Goal: Answer question/provide support: Share knowledge or assist other users

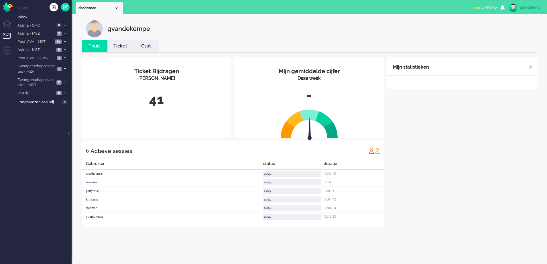
click at [497, 8] on b "button" at bounding box center [495, 8] width 3 height 2
click at [456, 25] on label "Online" at bounding box center [473, 25] width 45 height 5
click at [65, 93] on icon at bounding box center [65, 93] width 2 height 2
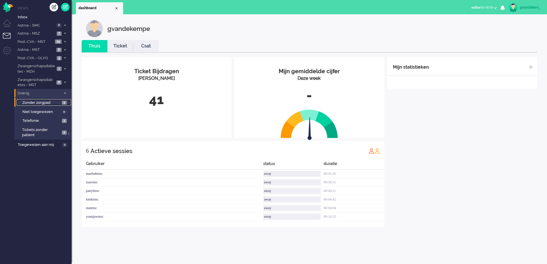
click at [59, 105] on span "Zonder zorgpad" at bounding box center [41, 102] width 38 height 5
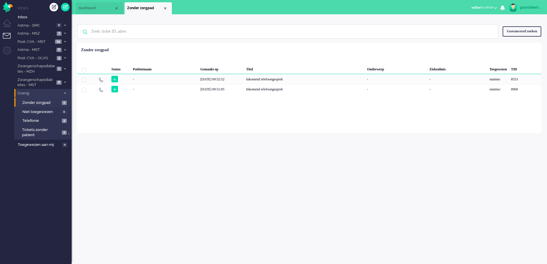
click at [64, 92] on span at bounding box center [65, 93] width 4 height 3
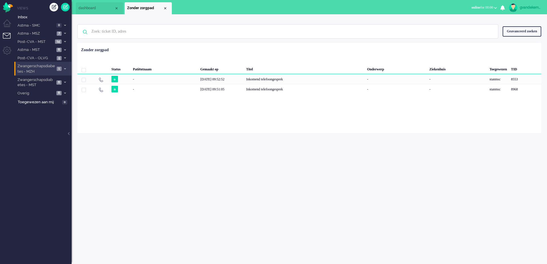
click at [64, 68] on span at bounding box center [65, 69] width 4 height 3
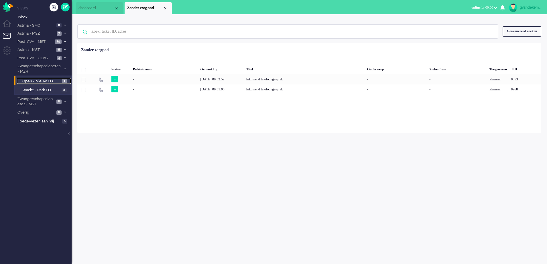
click at [39, 81] on span "Open - Nieuw FO" at bounding box center [41, 81] width 38 height 5
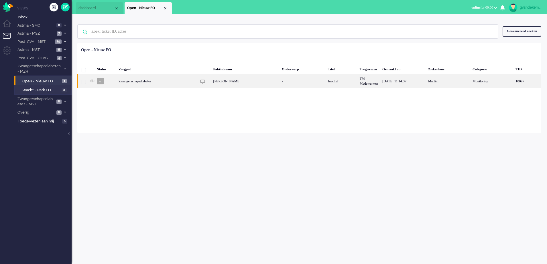
click at [326, 81] on div "-" at bounding box center [303, 81] width 46 height 14
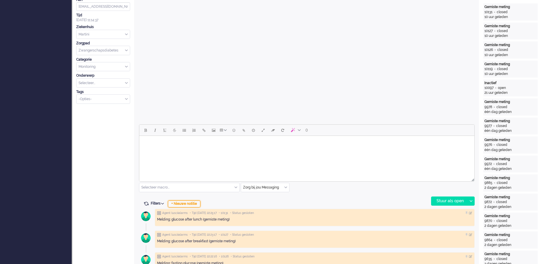
click at [196, 203] on div "+ Nieuwe notitie" at bounding box center [184, 204] width 32 height 7
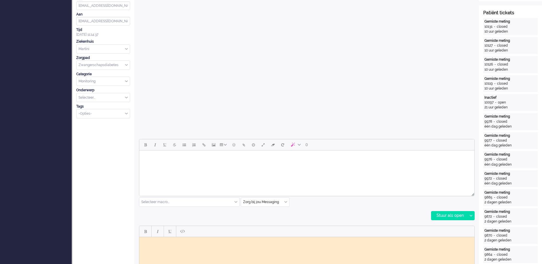
scroll to position [232, 0]
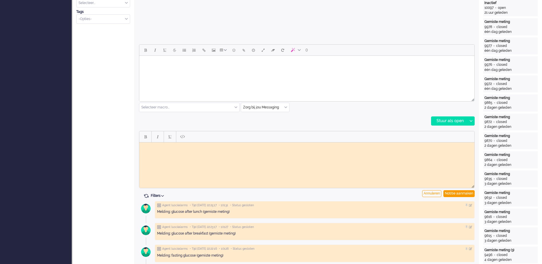
click at [198, 148] on body "Rich Text Area. Press ALT-0 for help." at bounding box center [307, 147] width 330 height 4
click at [452, 192] on div "Notitie aanmaken" at bounding box center [458, 194] width 31 height 7
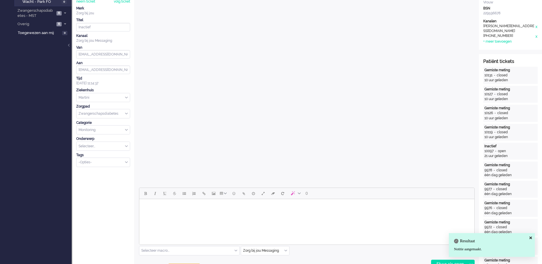
scroll to position [0, 0]
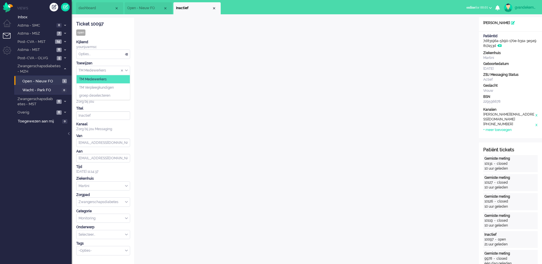
click at [127, 68] on input "Assign Group" at bounding box center [102, 70] width 53 height 9
click at [121, 88] on li "TM Verpleegkundigen" at bounding box center [102, 87] width 53 height 8
click at [213, 8] on div "Close tab" at bounding box center [214, 8] width 5 height 5
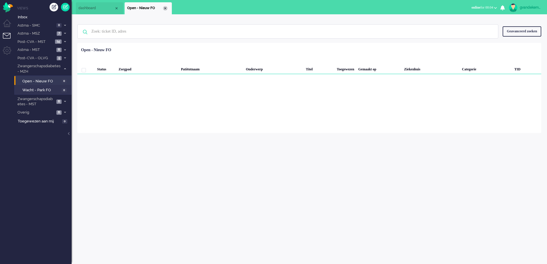
click at [164, 9] on div "Close tab" at bounding box center [165, 8] width 5 height 5
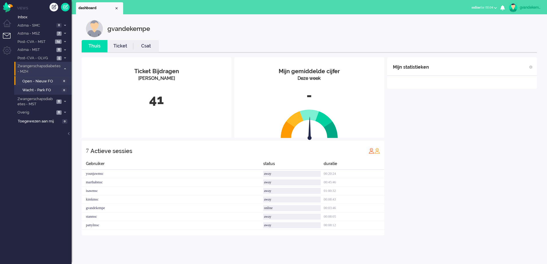
click at [64, 69] on icon at bounding box center [65, 69] width 2 height 2
click at [495, 144] on div "Mijn statistieken + Statistieken toevoegen Bel tijd (gemiddelde dag) Wrapup tij…" at bounding box center [462, 146] width 150 height 178
click at [66, 83] on icon at bounding box center [65, 82] width 2 height 2
click at [57, 95] on span "Open - Nieuw FO" at bounding box center [41, 94] width 38 height 5
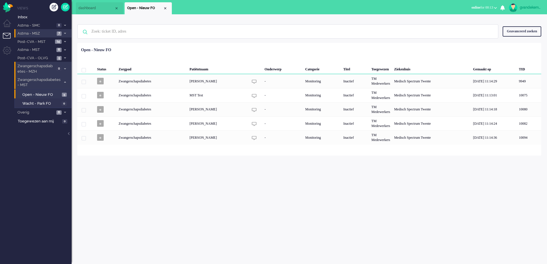
click at [66, 33] on span at bounding box center [65, 33] width 4 height 3
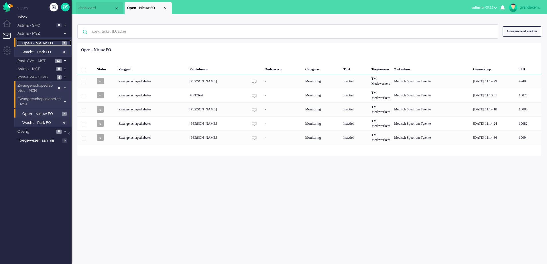
click at [56, 44] on span "Open - Nieuw FO" at bounding box center [41, 43] width 38 height 5
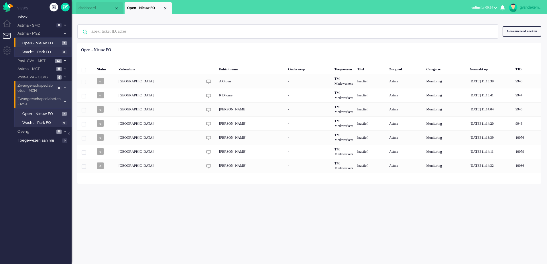
drag, startPoint x: 56, startPoint y: 44, endPoint x: 275, endPoint y: 232, distance: 288.5
click at [275, 232] on div "gvandekempe Thuis Ticket Csat Mijn gemiddelde cijfer Deze week - Ticket Bijdrag…" at bounding box center [310, 139] width 476 height 250
click at [63, 60] on span at bounding box center [65, 61] width 4 height 3
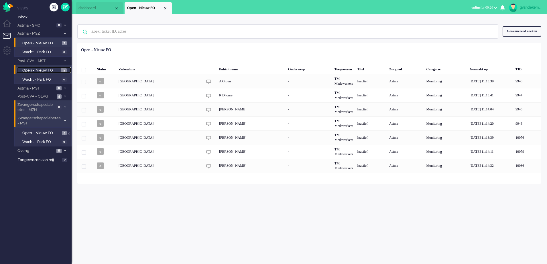
click at [59, 71] on link "Open - Nieuw FO 14" at bounding box center [44, 70] width 54 height 6
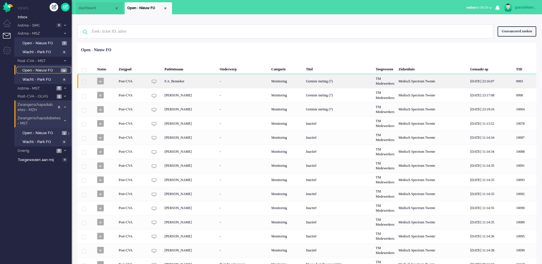
scroll to position [19, 0]
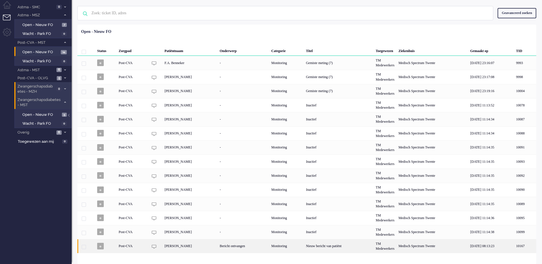
click at [309, 246] on div "Nieuw bericht van patiënt" at bounding box center [339, 246] width 70 height 14
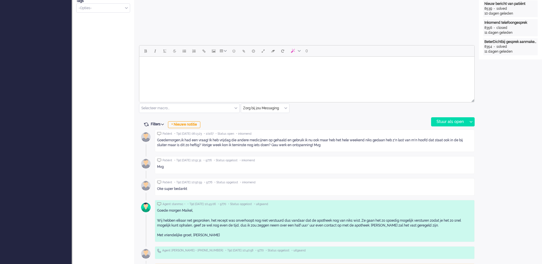
scroll to position [232, 0]
click at [197, 123] on div "+ Nieuwe notitie" at bounding box center [184, 124] width 32 height 7
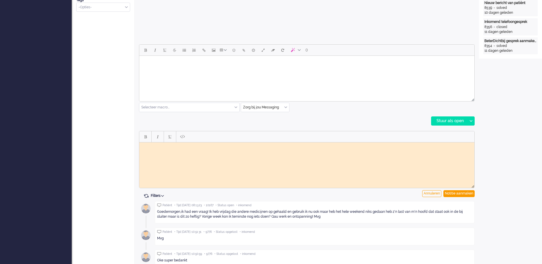
scroll to position [0, 0]
click at [213, 148] on body "Rich Text Area. Press ALT-0 for help." at bounding box center [307, 147] width 330 height 4
click at [466, 192] on div "Notitie aanmaken" at bounding box center [458, 194] width 31 height 7
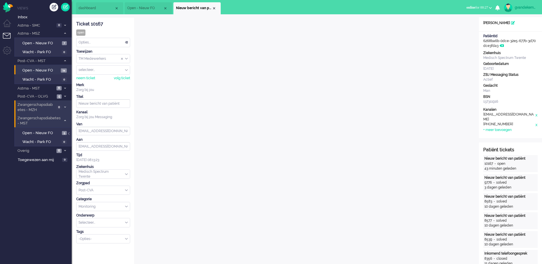
click at [127, 58] on div "TM Medewerkers" at bounding box center [102, 58] width 53 height 9
click at [114, 76] on span "TM Verpleegkundigen" at bounding box center [96, 75] width 35 height 5
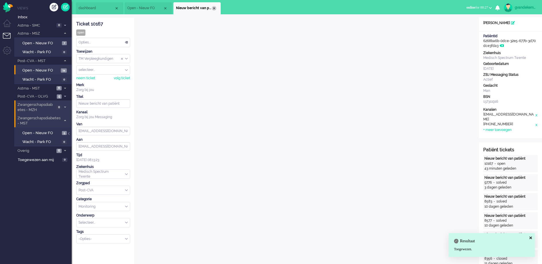
click at [213, 8] on div "Close tab" at bounding box center [214, 8] width 5 height 5
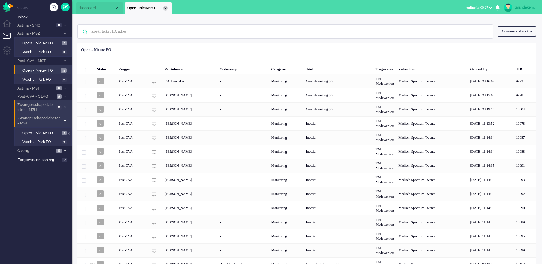
click at [165, 9] on div "Close tab" at bounding box center [165, 8] width 5 height 5
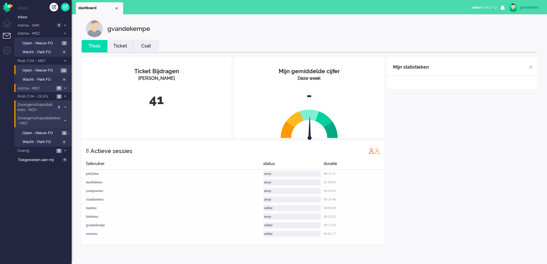
click at [54, 87] on span "Astma - MST" at bounding box center [36, 88] width 38 height 5
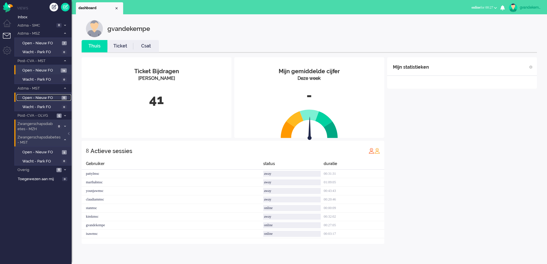
click at [64, 98] on span "6" at bounding box center [64, 98] width 5 height 4
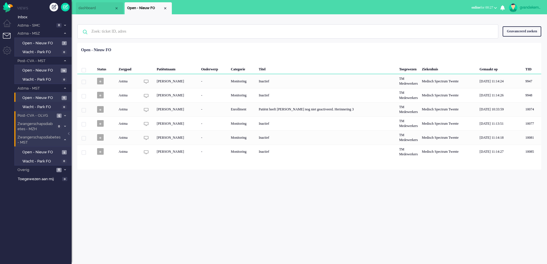
click at [65, 116] on icon at bounding box center [65, 116] width 2 height 2
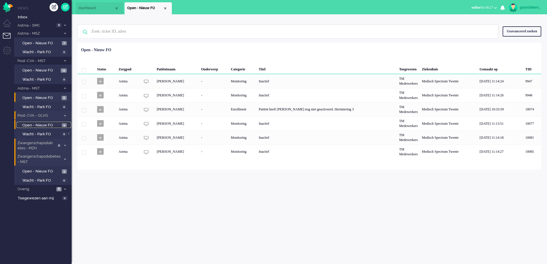
click at [54, 123] on span "Open - Nieuw FO" at bounding box center [41, 125] width 38 height 5
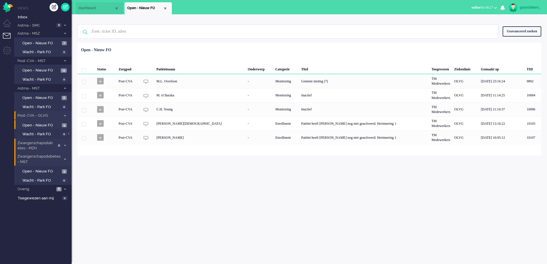
click at [64, 145] on icon at bounding box center [65, 146] width 2 height 2
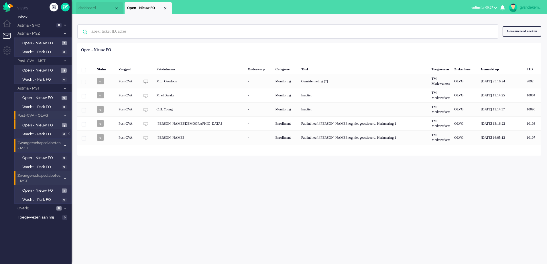
click at [64, 145] on icon at bounding box center [65, 146] width 2 height 2
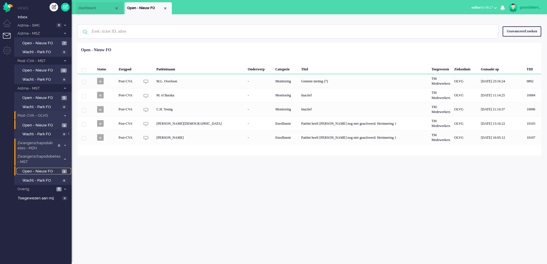
click at [54, 172] on span "Open - Nieuw FO" at bounding box center [41, 171] width 38 height 5
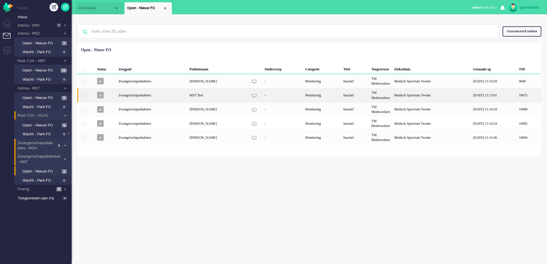
click at [342, 96] on div "Inactief" at bounding box center [355, 95] width 28 height 14
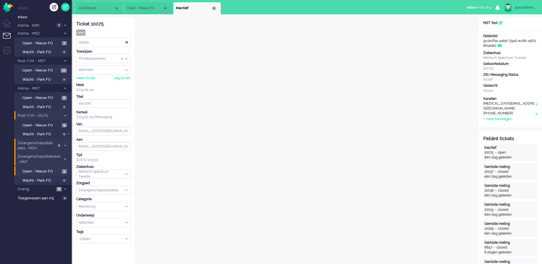
click at [212, 9] on div "Close tab" at bounding box center [214, 8] width 5 height 5
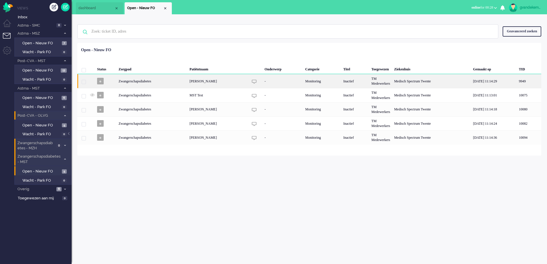
click at [215, 84] on div "[PERSON_NAME]" at bounding box center [218, 81] width 61 height 14
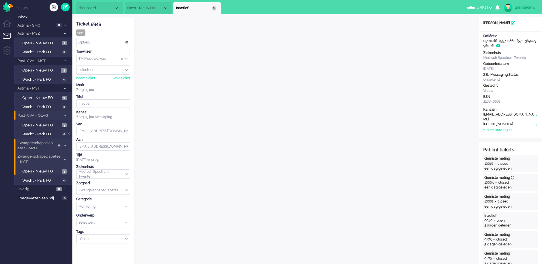
click at [214, 9] on div "Close tab" at bounding box center [214, 8] width 5 height 5
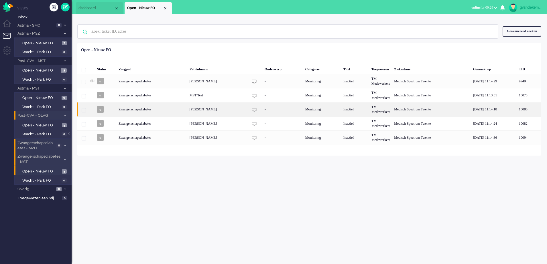
click at [209, 112] on div "[PERSON_NAME]" at bounding box center [218, 110] width 61 height 14
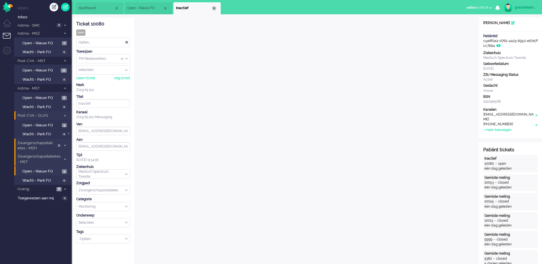
click at [216, 8] on div "Close tab" at bounding box center [214, 8] width 5 height 5
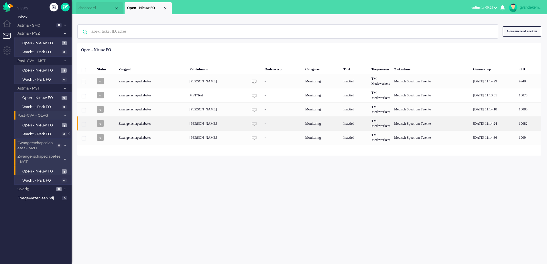
click at [243, 122] on div "[PERSON_NAME]" at bounding box center [218, 124] width 61 height 14
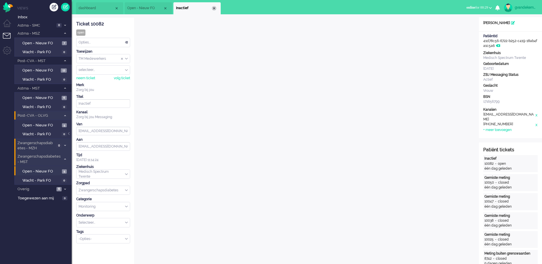
click at [213, 8] on div "Close tab" at bounding box center [214, 8] width 5 height 5
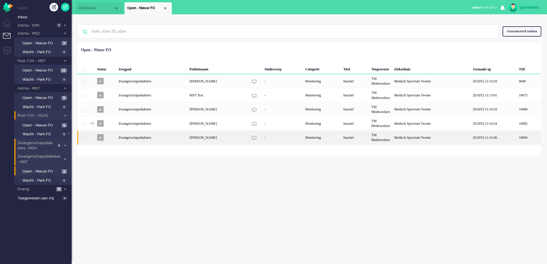
click at [334, 137] on div "Monitoring" at bounding box center [322, 138] width 38 height 14
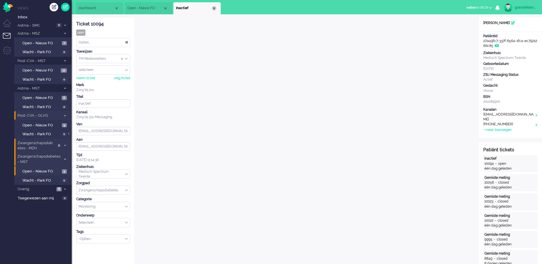
click at [214, 10] on div "Close tab" at bounding box center [214, 8] width 5 height 5
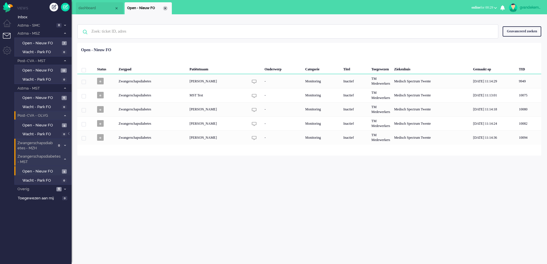
click at [166, 9] on div "Close tab" at bounding box center [165, 8] width 5 height 5
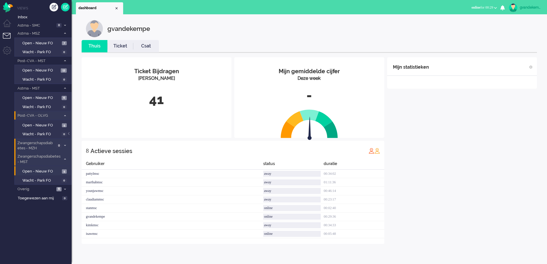
click at [465, 198] on div "Mijn statistieken + Statistieken toevoegen Bel tijd (gemiddelde dag) Wrapup tij…" at bounding box center [462, 150] width 150 height 187
click at [474, 181] on div "Mijn statistieken + Statistieken toevoegen Bel tijd (gemiddelde dag) Wrapup tij…" at bounding box center [462, 142] width 150 height 170
click at [474, 181] on div "Mijn statistieken + Statistieken toevoegen Bel tijd (gemiddelde dag) Wrapup tij…" at bounding box center [462, 146] width 150 height 178
drag, startPoint x: 474, startPoint y: 181, endPoint x: 463, endPoint y: 222, distance: 42.7
drag, startPoint x: 463, startPoint y: 222, endPoint x: 433, endPoint y: 243, distance: 37.1
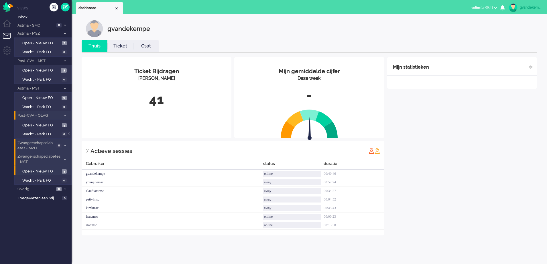
click at [433, 243] on div "Thuis Ticket Csat Mijn gemiddelde cijfer Deze week - Ticket Bijdragen Per Kanaa…" at bounding box center [309, 143] width 464 height 206
click at [58, 171] on span "Open - Nieuw FO" at bounding box center [41, 171] width 38 height 5
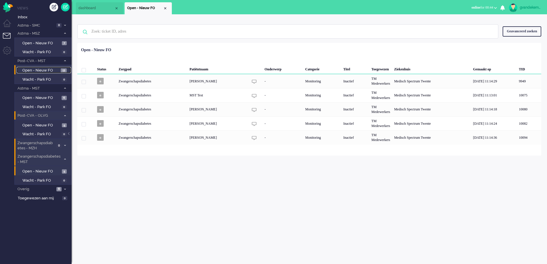
click at [57, 68] on span "Open - Nieuw FO" at bounding box center [40, 70] width 37 height 5
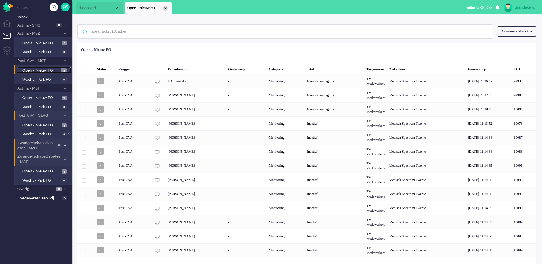
click at [166, 10] on div "Close tab" at bounding box center [165, 8] width 5 height 5
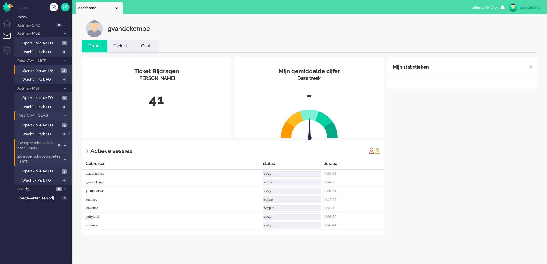
click at [445, 163] on div "Mijn statistieken + Statistieken toevoegen Bel tijd (gemiddelde dag) Wrapup tij…" at bounding box center [462, 146] width 150 height 178
click at [494, 188] on div "Mijn statistieken + Statistieken toevoegen Bel tijd (gemiddelde dag) Wrapup tij…" at bounding box center [462, 146] width 150 height 178
click at [65, 145] on icon at bounding box center [65, 146] width 2 height 2
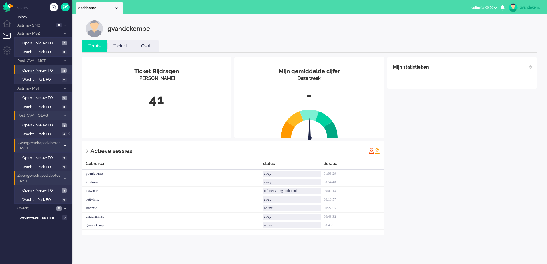
click at [65, 146] on icon at bounding box center [65, 146] width 2 height 2
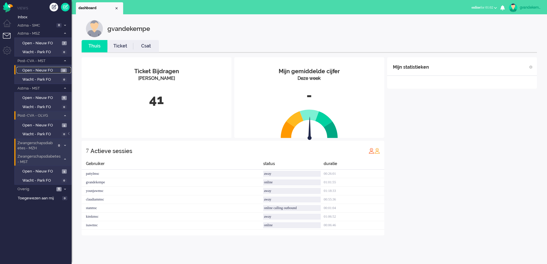
click at [47, 67] on link "Open - Nieuw FO 13" at bounding box center [44, 70] width 54 height 6
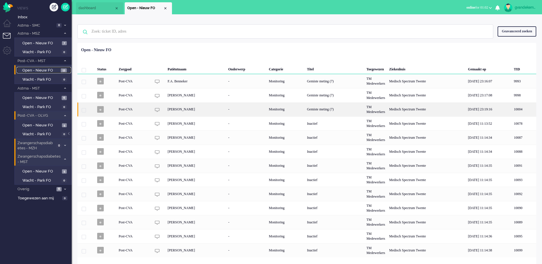
scroll to position [5, 0]
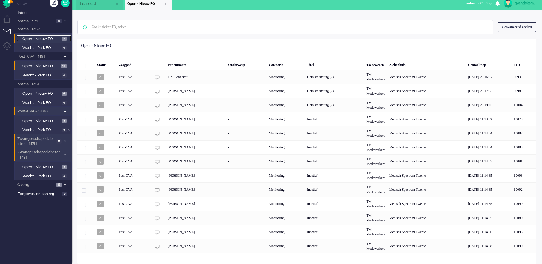
click at [55, 38] on span "Open - Nieuw FO" at bounding box center [41, 38] width 38 height 5
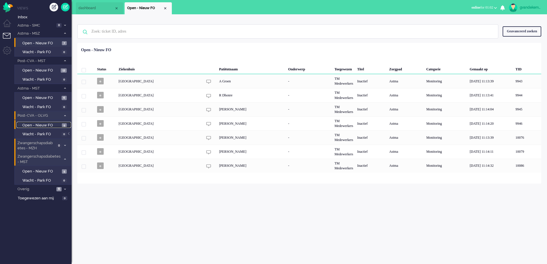
click at [61, 125] on link "Open - Nieuw FO 5" at bounding box center [44, 125] width 54 height 6
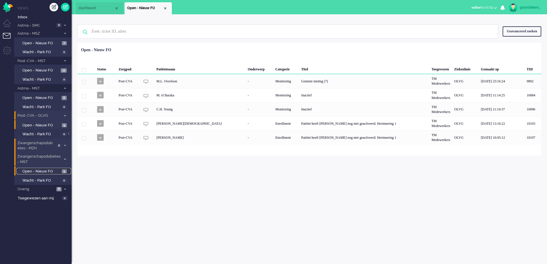
click at [52, 170] on span "Open - Nieuw FO" at bounding box center [41, 171] width 38 height 5
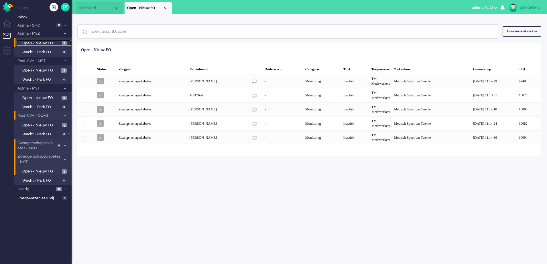
click at [48, 44] on span "Open - Nieuw FO" at bounding box center [41, 43] width 38 height 5
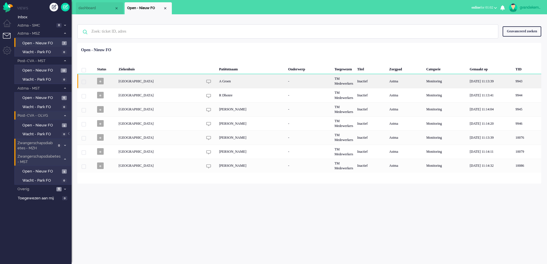
click at [355, 82] on div "TM Medewerkers" at bounding box center [344, 81] width 23 height 14
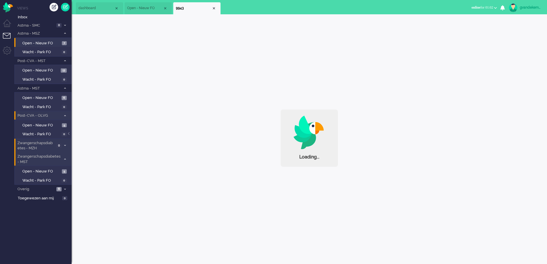
click at [364, 82] on div "Loading..." at bounding box center [310, 90] width 476 height 153
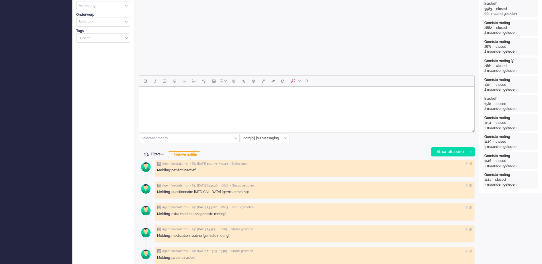
scroll to position [196, 0]
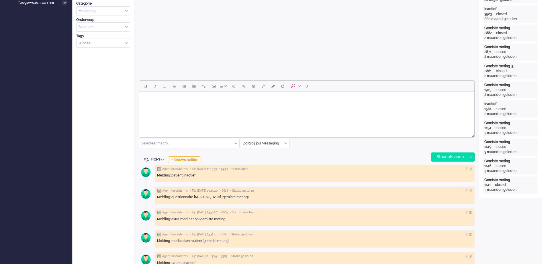
click at [236, 96] on body "Rich Text Area. Press ALT-0 for help." at bounding box center [307, 99] width 330 height 10
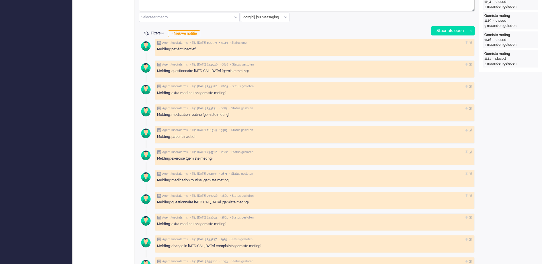
scroll to position [179, 0]
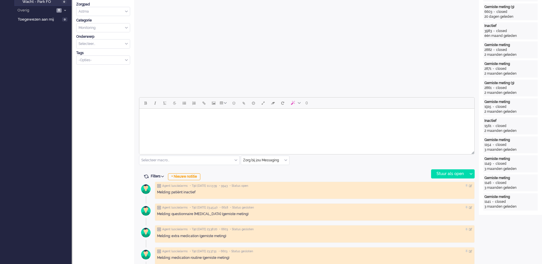
click at [223, 115] on body "Rich Text Area. Press ALT-0 for help." at bounding box center [307, 116] width 330 height 10
paste body "Rich Text Area. Press ALT-0 for help."
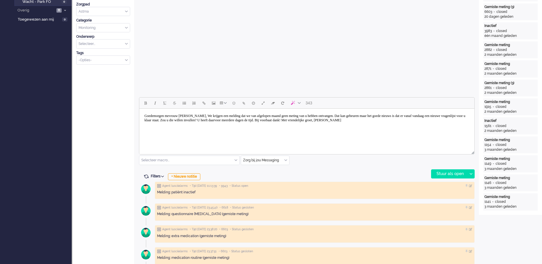
click at [191, 116] on body "Goedemorgen mevrouw [PERSON_NAME], We krijgen een melding dat we van afgelopen …" at bounding box center [307, 118] width 330 height 14
click at [201, 116] on body "Goedemorgen mevrouw [PERSON_NAME], We krijgen een melding dat we van afgelopen …" at bounding box center [307, 118] width 330 height 14
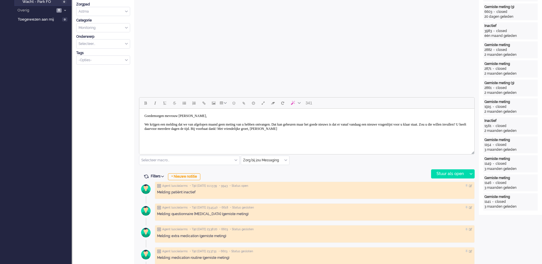
click at [329, 129] on body "Goedemorgen mevrouw [PERSON_NAME], We krijgen een melding dat we van afgelopen …" at bounding box center [307, 122] width 330 height 23
drag, startPoint x: 186, startPoint y: 136, endPoint x: 327, endPoint y: 270, distance: 195.7
click at [186, 136] on body "Goedemorgen mevrouw [PERSON_NAME], We krijgen een melding dat we van afgelopen …" at bounding box center [307, 127] width 330 height 32
click at [409, 125] on body "Goedemorgen mevrouw [PERSON_NAME], We krijgen een melding dat we van afgelopen …" at bounding box center [307, 129] width 330 height 36
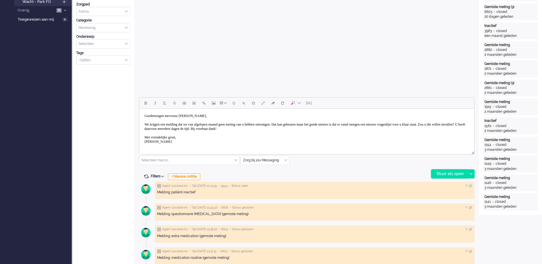
click at [450, 172] on div "Stuur als open" at bounding box center [449, 174] width 36 height 9
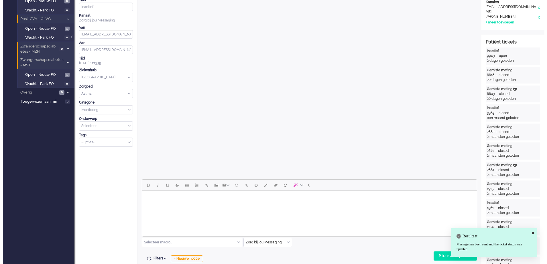
scroll to position [0, 0]
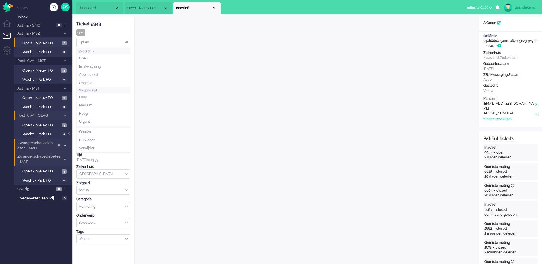
click at [127, 41] on div "Opties..." at bounding box center [102, 42] width 53 height 9
click at [95, 82] on li "Opgelost" at bounding box center [102, 83] width 53 height 8
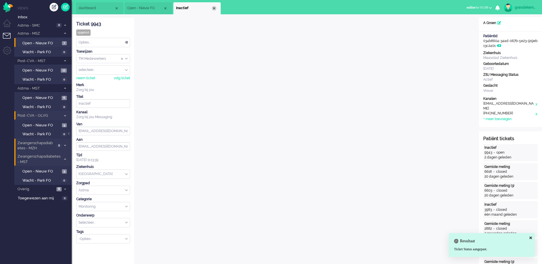
click at [214, 8] on div "Close tab" at bounding box center [214, 8] width 5 height 5
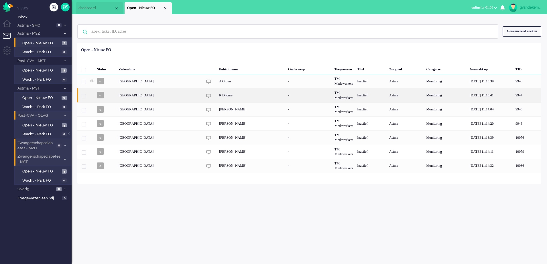
click at [221, 95] on div "R Dhonre" at bounding box center [251, 95] width 69 height 14
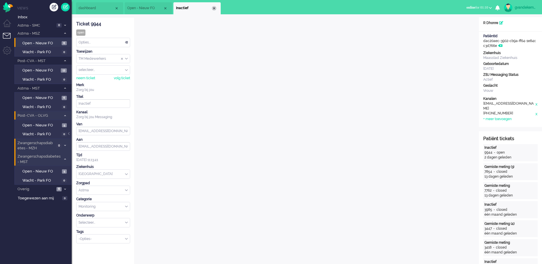
click at [213, 7] on div "Close tab" at bounding box center [214, 8] width 5 height 5
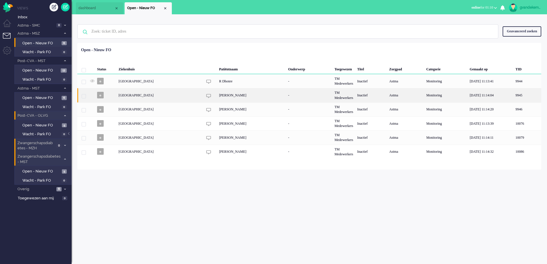
click at [226, 97] on div "[PERSON_NAME]" at bounding box center [251, 95] width 69 height 14
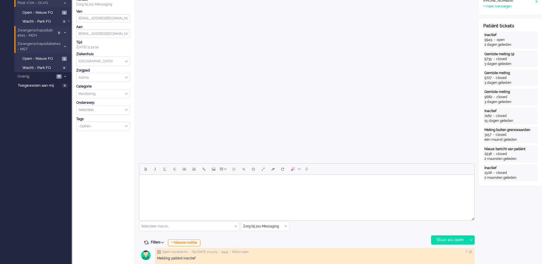
scroll to position [251, 0]
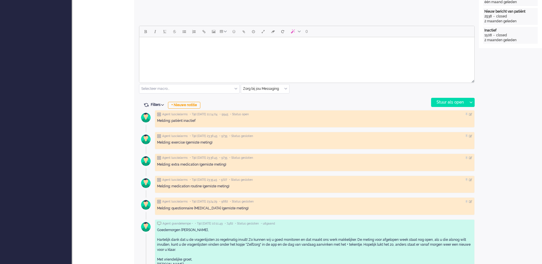
click at [219, 49] on body "Rich Text Area. Press ALT-0 for help." at bounding box center [307, 45] width 330 height 10
paste body "Rich Text Area. Press ALT-0 for help."
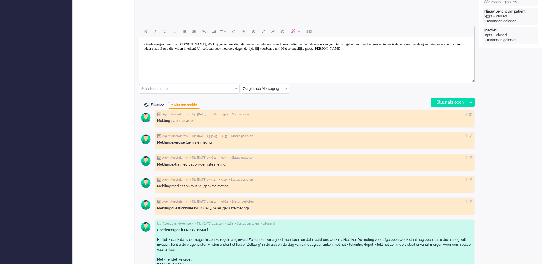
click at [195, 43] on body "Goedemorgen mevrouw [PERSON_NAME], We krijgen een melding dat we van afgelopen …" at bounding box center [307, 47] width 330 height 14
click at [203, 44] on body "Goedemorgen [PERSON_NAME], We krijgen een melding dat we van afgelopen maand ge…" at bounding box center [307, 47] width 330 height 14
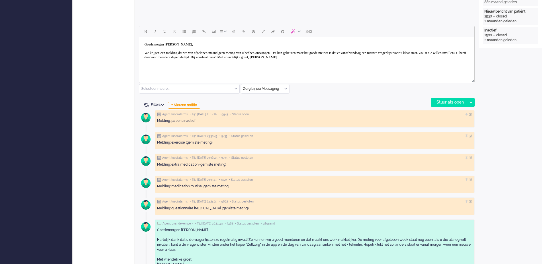
click at [232, 53] on body "Goedemorgen [PERSON_NAME], We krijgen een melding dat we van afgelopen maand ge…" at bounding box center [307, 51] width 330 height 23
click at [410, 52] on body "Goedemorgen [PERSON_NAME], We krijgen een melding dat we van afgelopen week gee…" at bounding box center [307, 51] width 330 height 23
click at [321, 57] on body "Goedemorgen [PERSON_NAME], We krijgen een melding dat we van afgelopen week gee…" at bounding box center [307, 51] width 330 height 23
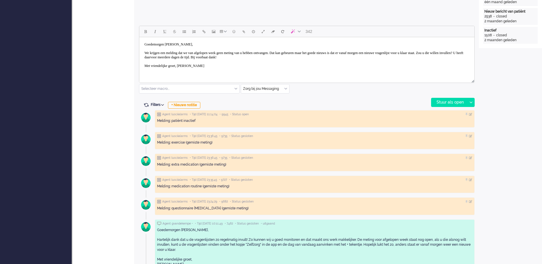
click at [184, 63] on body "Goedemorgen [PERSON_NAME], We krijgen een melding dat we van afgelopen week gee…" at bounding box center [307, 56] width 330 height 32
click at [186, 66] on body "Goedemorgen [PERSON_NAME], We krijgen een melding dat we van afgelopen week gee…" at bounding box center [307, 56] width 330 height 32
click at [445, 102] on div "Stuur als open" at bounding box center [449, 102] width 36 height 9
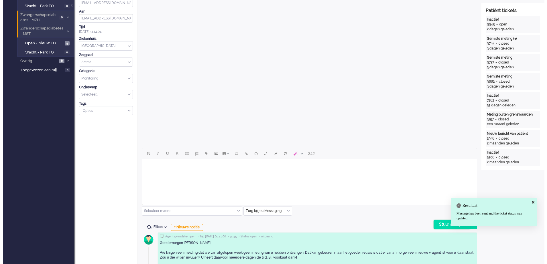
scroll to position [0, 0]
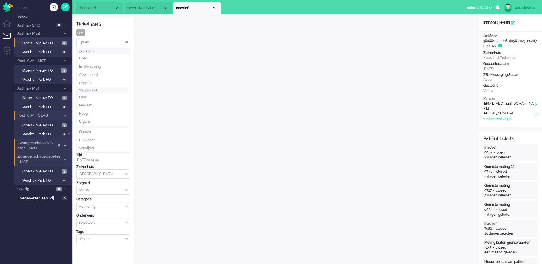
click at [125, 42] on div "Opties..." at bounding box center [102, 42] width 53 height 9
click at [91, 80] on li "Opgelost" at bounding box center [102, 83] width 53 height 8
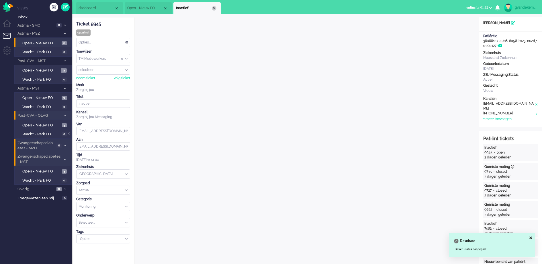
click at [213, 7] on div "Close tab" at bounding box center [214, 8] width 5 height 5
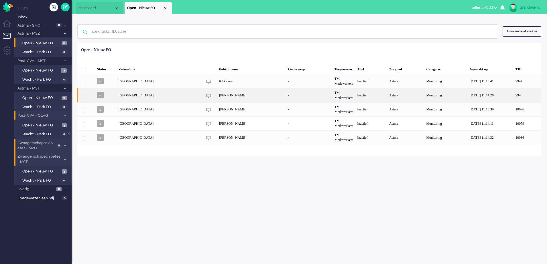
click at [248, 94] on div "[PERSON_NAME]" at bounding box center [251, 95] width 69 height 14
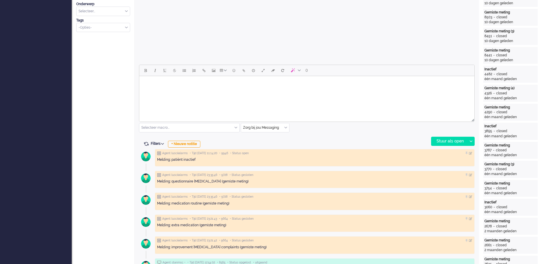
scroll to position [251, 0]
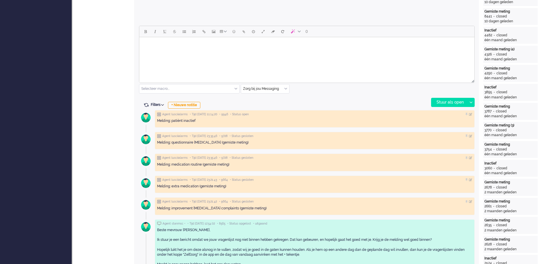
click at [159, 44] on body "Rich Text Area. Press ALT-0 for help." at bounding box center [307, 45] width 330 height 10
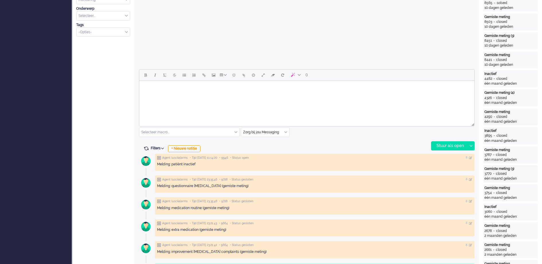
scroll to position [215, 0]
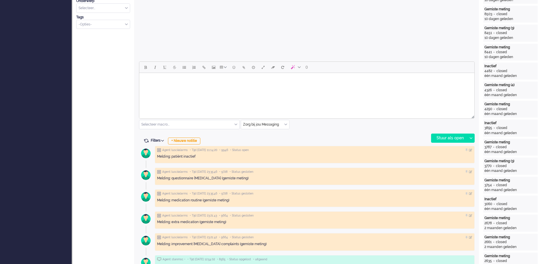
paste body "Rich Text Area. Press ALT-0 for help."
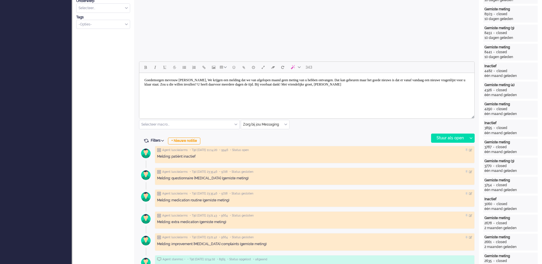
click at [188, 80] on body "Goedemorgen mevrouw [PERSON_NAME], We krijgen een melding dat we van afgelopen …" at bounding box center [307, 82] width 330 height 14
click at [201, 78] on body "Goedemorgen mevrouw [PERSON_NAME], We krijgen een melding dat we van afgelopen …" at bounding box center [307, 82] width 330 height 14
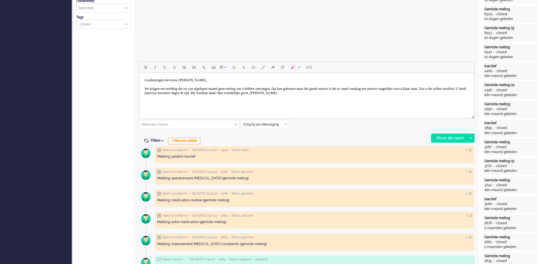
click at [330, 94] on body "Goedemorgen mevrouw [PERSON_NAME], We krijgen een melding dat we van afgelopen …" at bounding box center [307, 86] width 330 height 23
click at [186, 103] on body "Goedemorgen mevrouw [PERSON_NAME], We krijgen een melding dat we van afgelopen …" at bounding box center [307, 91] width 330 height 32
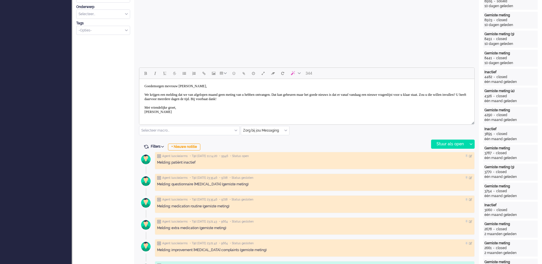
scroll to position [72, 0]
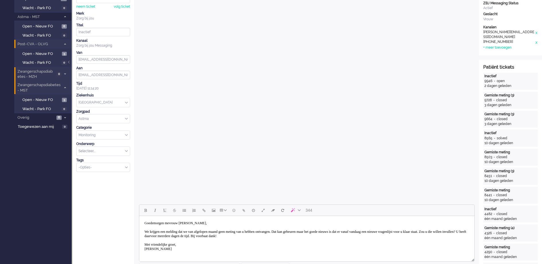
click at [231, 232] on body "Goedemorgen mevrouw [PERSON_NAME], We krijgen een melding dat we van afgelopen …" at bounding box center [307, 237] width 330 height 36
click at [421, 231] on body "Goedemorgen mevrouw [PERSON_NAME], We krijgen een melding dat we van afgelopen …" at bounding box center [307, 237] width 330 height 36
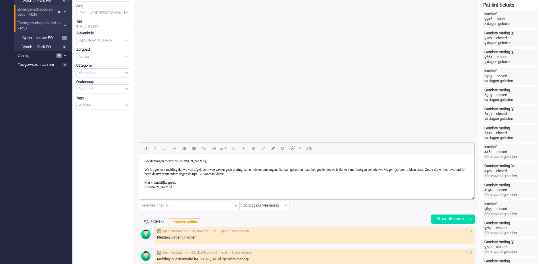
scroll to position [143, 0]
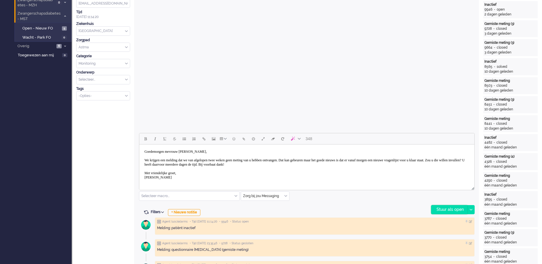
click at [455, 209] on div "Stuur als open" at bounding box center [449, 210] width 36 height 9
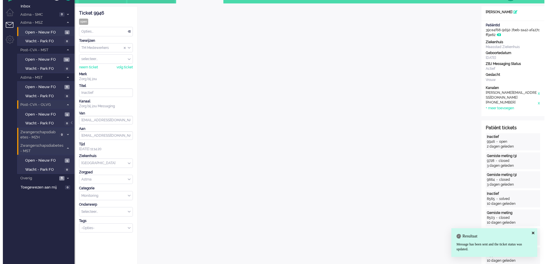
scroll to position [0, 0]
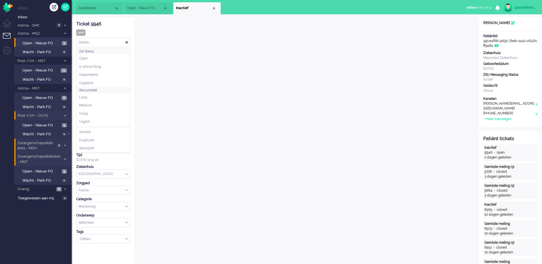
click at [126, 42] on div "Opties..." at bounding box center [102, 42] width 53 height 9
click at [93, 80] on li "Opgelost" at bounding box center [102, 83] width 53 height 8
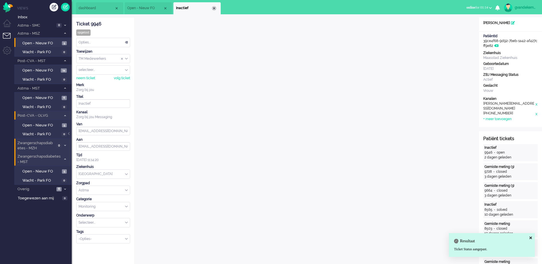
click at [215, 8] on div "Close tab" at bounding box center [214, 8] width 5 height 5
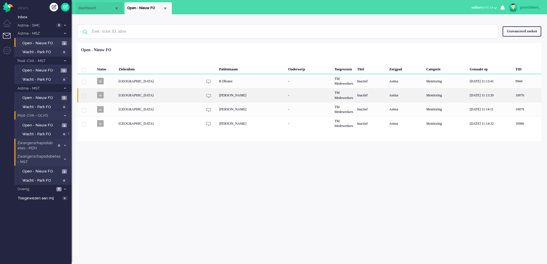
click at [246, 97] on div "[PERSON_NAME]" at bounding box center [251, 95] width 69 height 14
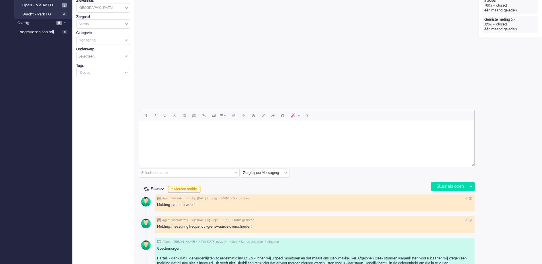
scroll to position [179, 0]
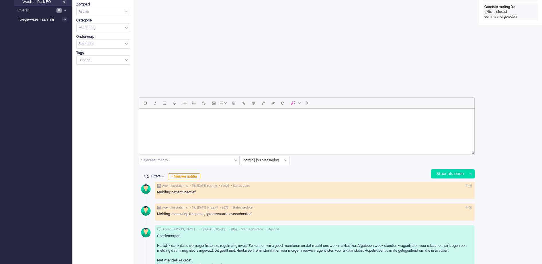
click at [184, 117] on body "Rich Text Area. Press ALT-0 for help." at bounding box center [307, 116] width 330 height 10
paste body "Rich Text Area. Press ALT-0 for help."
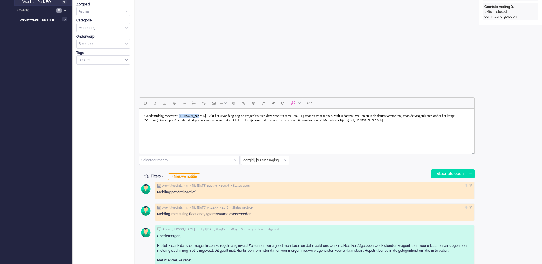
drag, startPoint x: 186, startPoint y: 117, endPoint x: 205, endPoint y: 113, distance: 19.4
click at [205, 113] on body "Goedemiddag mevrouw [PERSON_NAME], Lukt het u vandaag nog de vragenlijst van de…" at bounding box center [307, 118] width 330 height 14
click at [199, 114] on body "Goedemiddag mevrouw [PERSON_NAME], Lukt het u vandaag nog de vragenlijst van de…" at bounding box center [307, 118] width 330 height 14
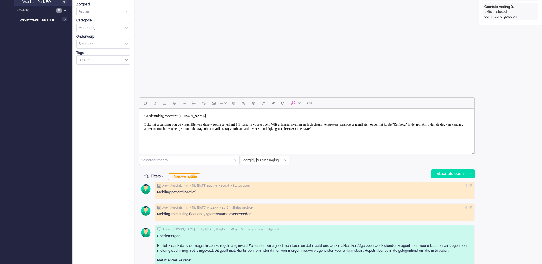
click at [306, 126] on body "Goedemiddag mevrouw [PERSON_NAME], Lukt het u vandaag nog de vragenlijst van de…" at bounding box center [307, 122] width 330 height 23
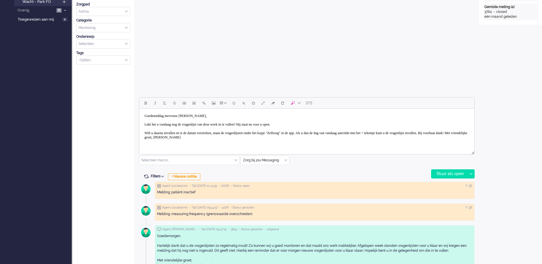
click at [213, 137] on body "Goedemiddag mevrouw [PERSON_NAME], Lukt het u vandaag nog de vragenlijst van de…" at bounding box center [307, 127] width 330 height 32
click at [186, 146] on body "Goedemiddag mevrouw [PERSON_NAME], Lukt het u vandaag nog de vragenlijst van de…" at bounding box center [307, 129] width 330 height 36
click at [278, 121] on body "Goedemiddag mevrouw [PERSON_NAME], Lukt het u vandaag nog de vragenlijst van de…" at bounding box center [307, 128] width 330 height 40
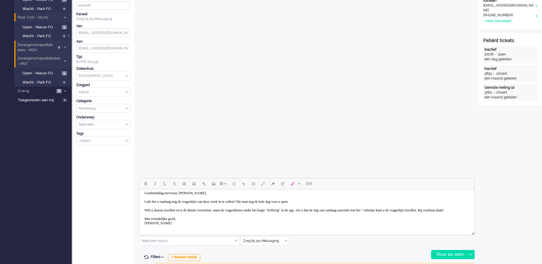
scroll to position [179, 0]
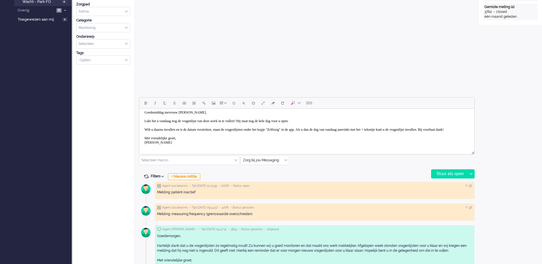
click at [233, 121] on body "Goedemiddag mevrouw [PERSON_NAME], Lukt het u vandaag nog de vragenlijst van de…" at bounding box center [307, 128] width 330 height 40
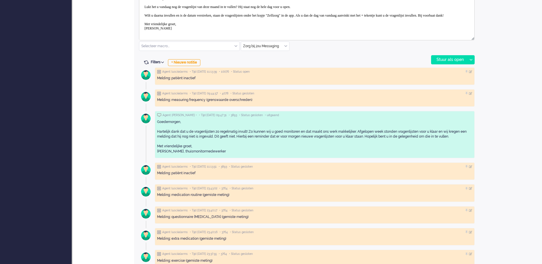
scroll to position [322, 0]
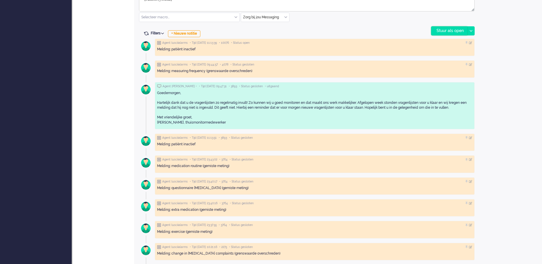
click at [444, 30] on div "Stuur als open" at bounding box center [449, 31] width 36 height 9
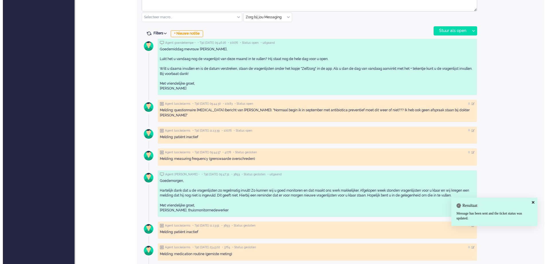
scroll to position [0, 0]
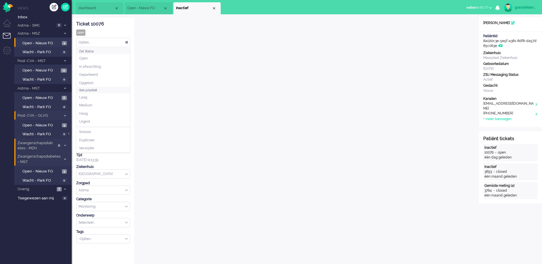
click at [124, 42] on div "Opties..." at bounding box center [102, 42] width 53 height 9
click at [101, 82] on li "Opgelost" at bounding box center [102, 83] width 53 height 8
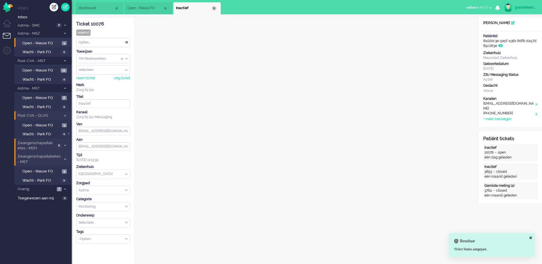
click at [214, 9] on div "Close tab" at bounding box center [214, 8] width 5 height 5
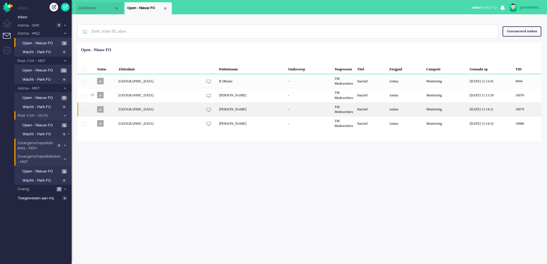
click at [273, 111] on div "[PERSON_NAME]" at bounding box center [251, 110] width 69 height 14
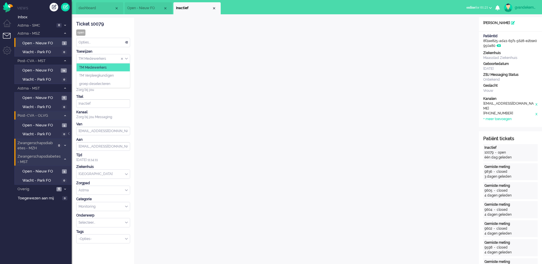
click at [126, 59] on div "TM Medewerkers" at bounding box center [102, 58] width 53 height 9
click at [108, 73] on span "TM Verpleegkundigen" at bounding box center [96, 75] width 35 height 5
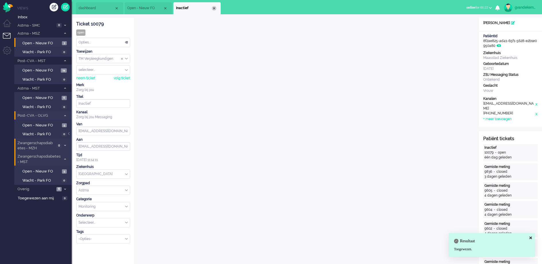
click at [213, 7] on div "Close tab" at bounding box center [214, 8] width 5 height 5
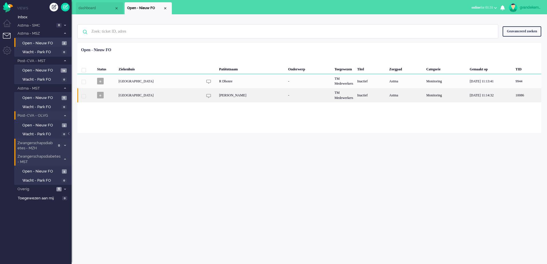
click at [266, 98] on div "[PERSON_NAME]" at bounding box center [251, 95] width 69 height 14
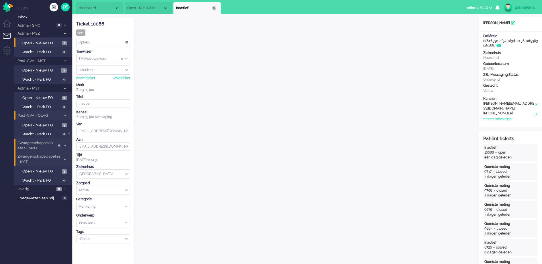
click at [214, 8] on div "Close tab" at bounding box center [214, 8] width 5 height 5
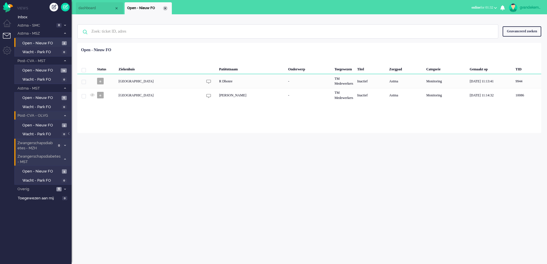
click at [166, 9] on div "Close tab" at bounding box center [165, 8] width 5 height 5
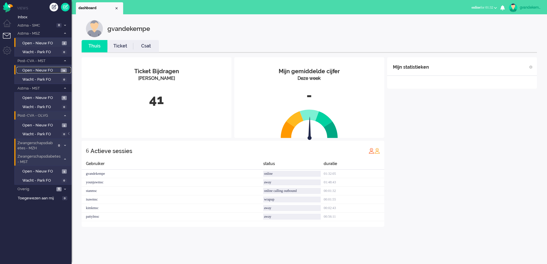
click at [58, 70] on span "Open - Nieuw FO" at bounding box center [40, 70] width 37 height 5
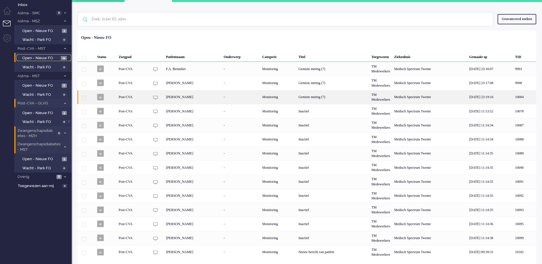
scroll to position [19, 0]
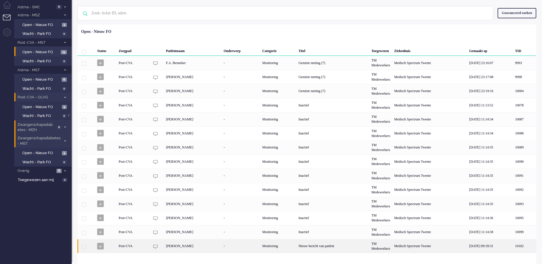
click at [328, 244] on div "Nieuw bericht van patiënt" at bounding box center [332, 246] width 73 height 14
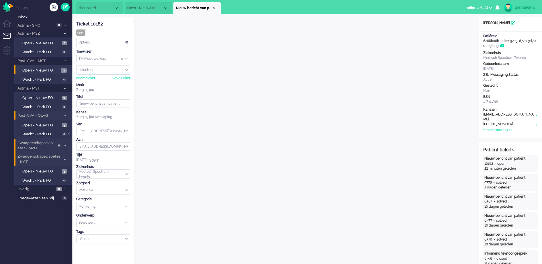
click at [126, 42] on div "Opties..." at bounding box center [102, 42] width 53 height 9
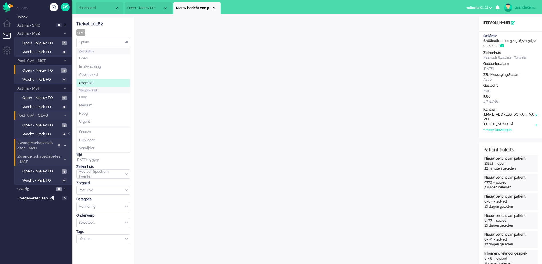
click at [101, 81] on li "Opgelost" at bounding box center [102, 83] width 53 height 8
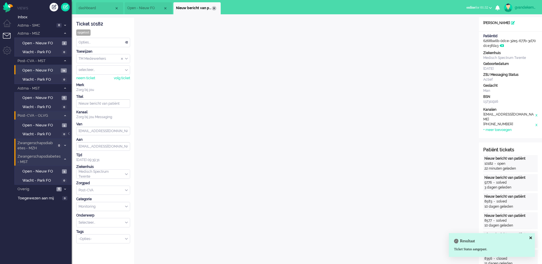
click at [214, 8] on div "Close tab" at bounding box center [214, 8] width 5 height 5
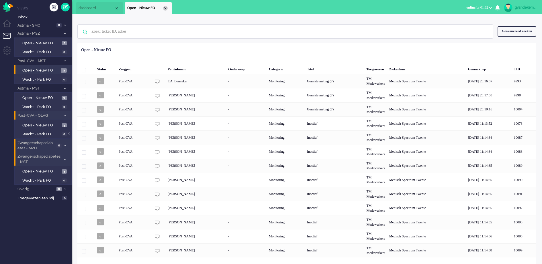
click at [166, 8] on div "Close tab" at bounding box center [165, 8] width 5 height 5
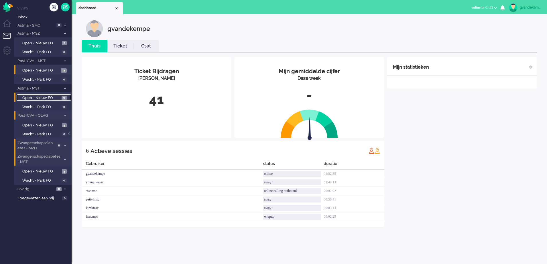
click at [47, 97] on span "Open - Nieuw FO" at bounding box center [41, 97] width 38 height 5
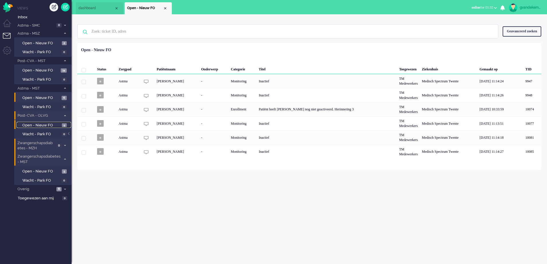
click at [57, 124] on span "Open - Nieuw FO" at bounding box center [41, 125] width 38 height 5
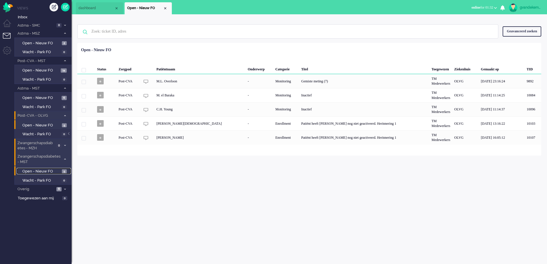
click at [52, 170] on span "Open - Nieuw FO" at bounding box center [41, 171] width 38 height 5
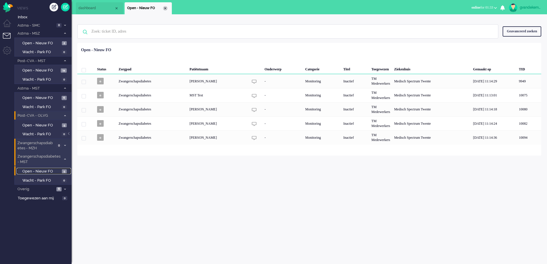
click at [166, 7] on div "Close tab" at bounding box center [165, 8] width 5 height 5
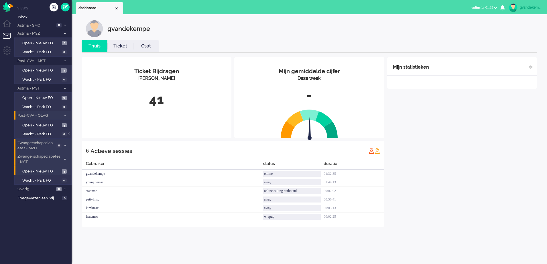
click at [466, 172] on div "Mijn statistieken + Statistieken toevoegen Bel tijd (gemiddelde dag) Wrapup tij…" at bounding box center [462, 142] width 150 height 170
click at [54, 145] on span "Zwangerschapsdiabetes - MZH" at bounding box center [36, 146] width 38 height 11
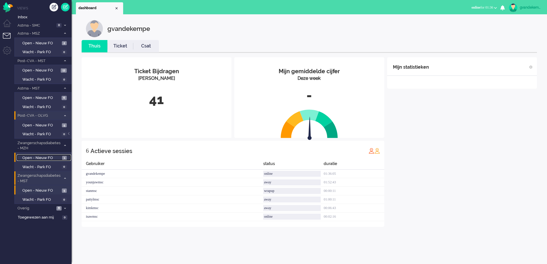
click at [54, 158] on span "Open - Nieuw FO" at bounding box center [41, 158] width 38 height 5
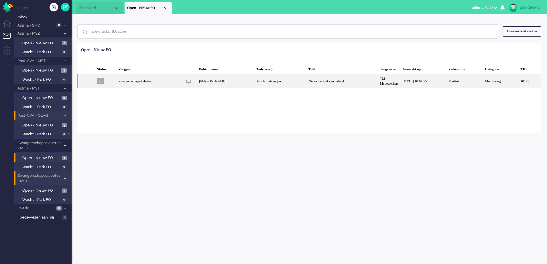
click at [264, 82] on div "Bericht ontvangen" at bounding box center [280, 81] width 53 height 14
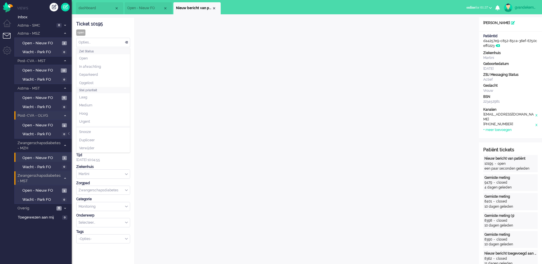
click at [126, 42] on div "Opties..." at bounding box center [102, 42] width 53 height 9
click at [95, 81] on li "Opgelost" at bounding box center [102, 83] width 53 height 8
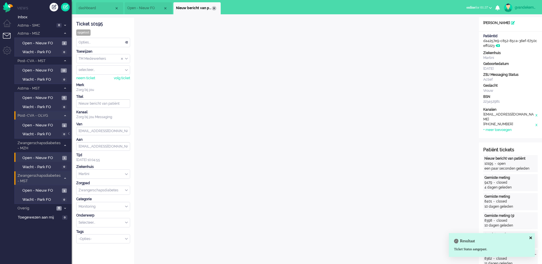
click at [212, 8] on div "Close tab" at bounding box center [214, 8] width 5 height 5
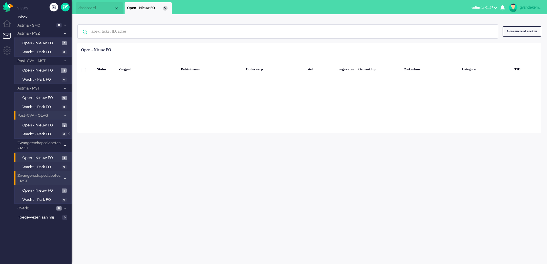
click at [166, 8] on div "Close tab" at bounding box center [165, 8] width 5 height 5
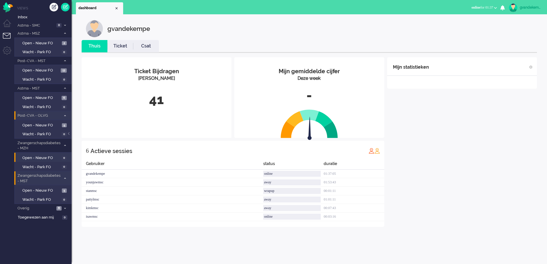
click at [64, 146] on icon at bounding box center [65, 146] width 2 height 2
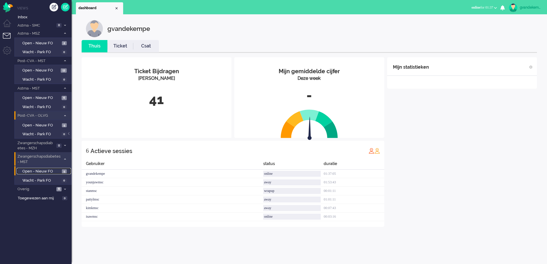
click at [49, 172] on span "Open - Nieuw FO" at bounding box center [41, 171] width 38 height 5
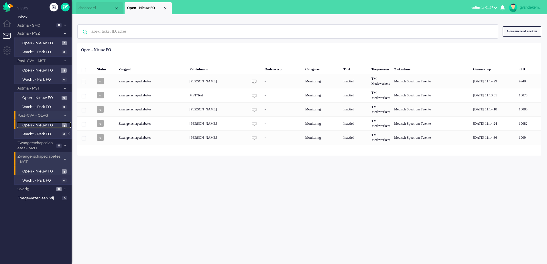
click at [51, 125] on span "Open - Nieuw FO" at bounding box center [41, 125] width 38 height 5
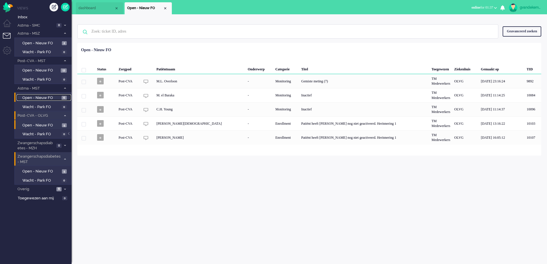
click at [52, 97] on span "Open - Nieuw FO" at bounding box center [41, 97] width 38 height 5
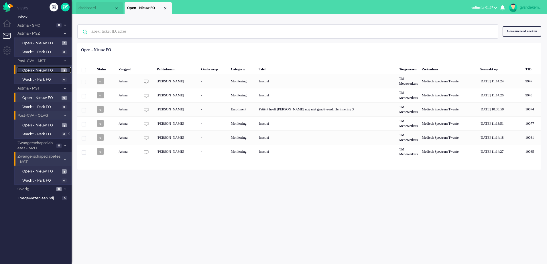
click at [59, 68] on link "Open - Nieuw FO 13" at bounding box center [44, 70] width 54 height 6
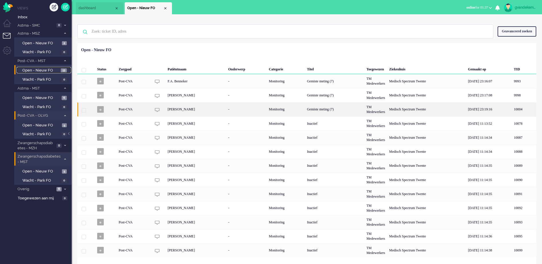
scroll to position [5, 0]
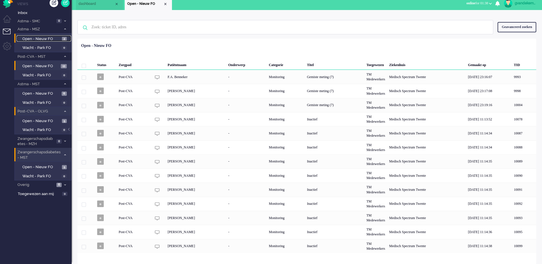
click at [53, 38] on span "Open - Nieuw FO" at bounding box center [41, 38] width 38 height 5
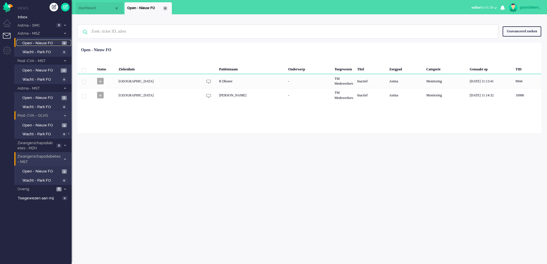
click at [164, 7] on div "Close tab" at bounding box center [165, 8] width 5 height 5
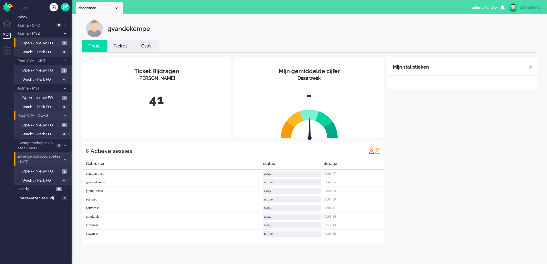
click at [480, 149] on div "Mijn statistieken + Statistieken toevoegen Bel tijd (gemiddelde dag) Wrapup tij…" at bounding box center [462, 150] width 150 height 187
click at [44, 68] on span "Open - Nieuw FO" at bounding box center [40, 70] width 37 height 5
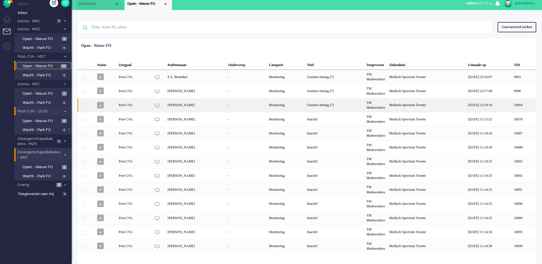
scroll to position [5, 0]
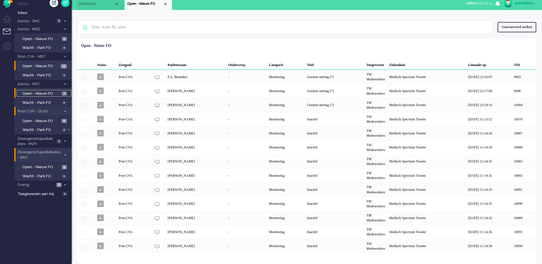
click at [42, 92] on span "Open - Nieuw FO" at bounding box center [41, 93] width 38 height 5
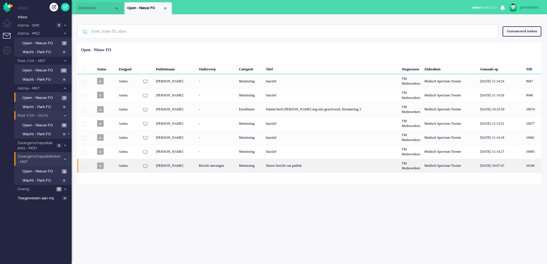
click at [335, 166] on div "Nieuw bericht van patiënt" at bounding box center [332, 166] width 136 height 14
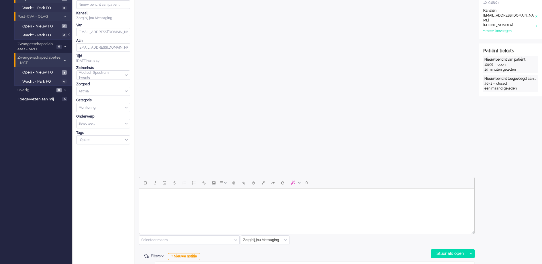
scroll to position [192, 0]
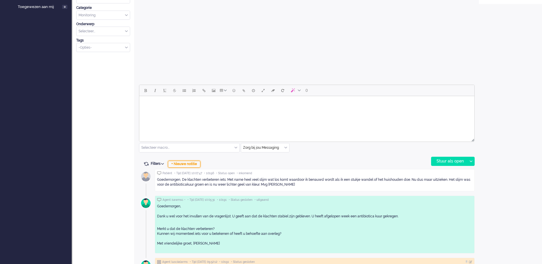
click at [196, 166] on div "+ Nieuwe notitie" at bounding box center [184, 164] width 32 height 7
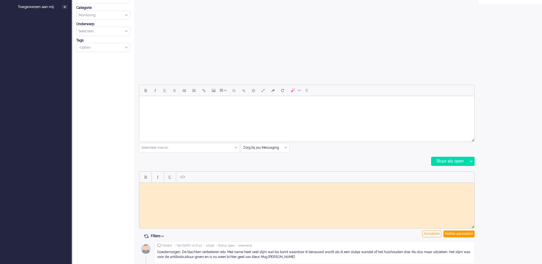
scroll to position [0, 0]
click at [462, 234] on div "Notitie aanmaken" at bounding box center [458, 234] width 31 height 7
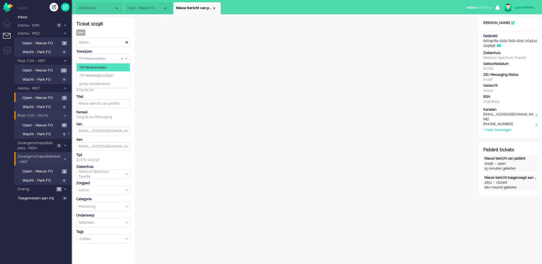
click at [126, 58] on div "TM Medewerkers" at bounding box center [102, 58] width 53 height 9
click at [114, 75] on span "TM Verpleegkundigen" at bounding box center [96, 75] width 35 height 5
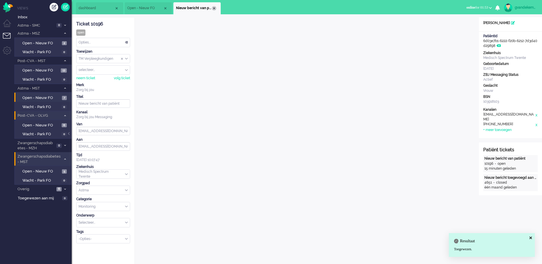
click at [213, 9] on div "Close tab" at bounding box center [214, 8] width 5 height 5
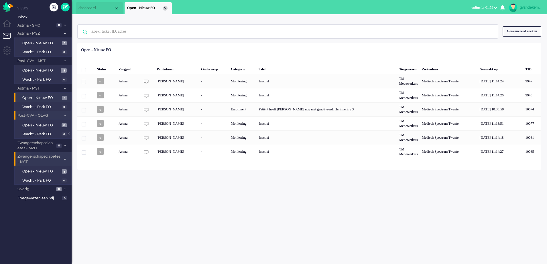
click at [165, 9] on div "Close tab" at bounding box center [165, 8] width 5 height 5
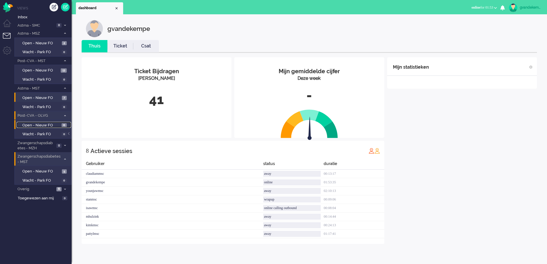
click at [43, 126] on span "Open - Nieuw FO" at bounding box center [41, 125] width 38 height 5
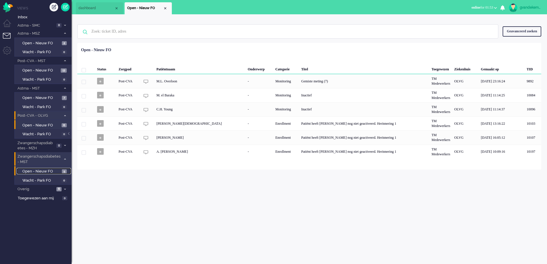
click at [50, 170] on span "Open - Nieuw FO" at bounding box center [41, 171] width 38 height 5
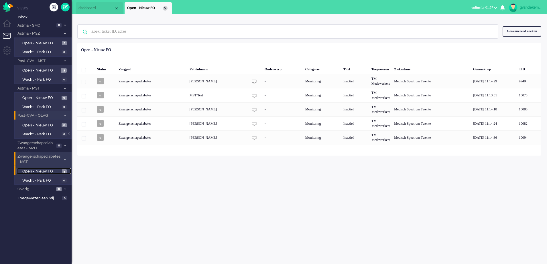
click at [166, 7] on div "Close tab" at bounding box center [165, 8] width 5 height 5
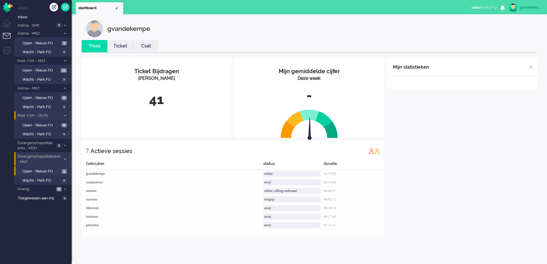
click at [449, 144] on div "Mijn statistieken + Statistieken toevoegen Bel tijd (gemiddelde dag) Wrapup tij…" at bounding box center [462, 146] width 150 height 178
click at [480, 153] on div "Mijn statistieken + Statistieken toevoegen Bel tijd (gemiddelde dag) Wrapup tij…" at bounding box center [462, 146] width 150 height 178
click at [42, 170] on span "Open - Nieuw FO" at bounding box center [41, 171] width 38 height 5
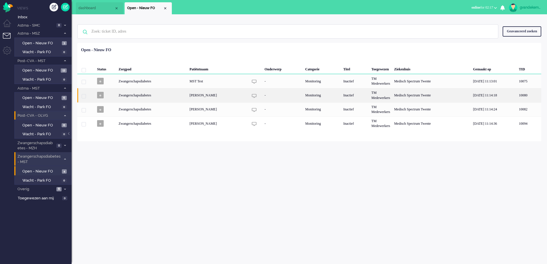
click at [323, 97] on div "Monitoring" at bounding box center [322, 95] width 38 height 14
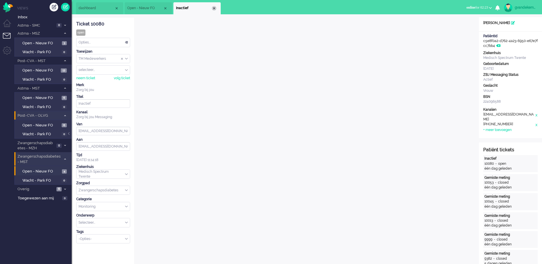
click at [213, 8] on div "Close tab" at bounding box center [214, 8] width 5 height 5
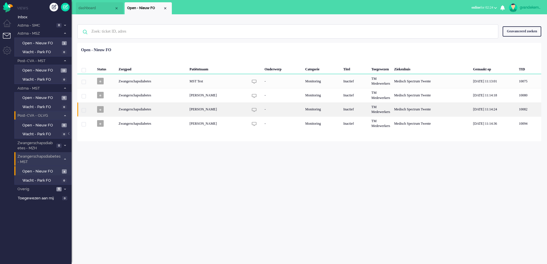
click at [278, 112] on div "-" at bounding box center [283, 110] width 41 height 14
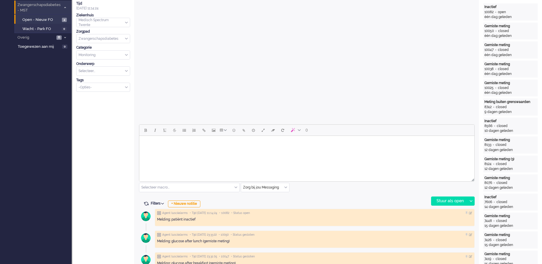
scroll to position [17, 0]
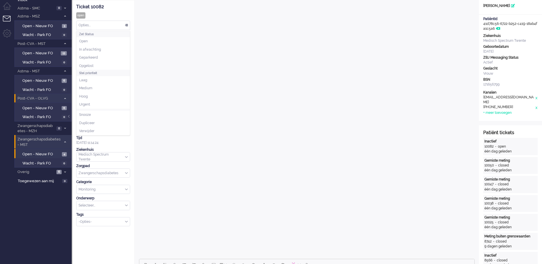
click at [126, 25] on div "Opties..." at bounding box center [102, 25] width 53 height 9
click at [99, 64] on li "Opgelost" at bounding box center [102, 66] width 53 height 8
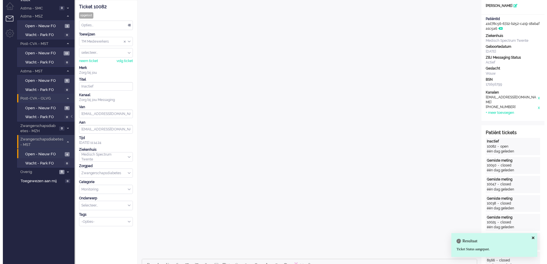
scroll to position [0, 0]
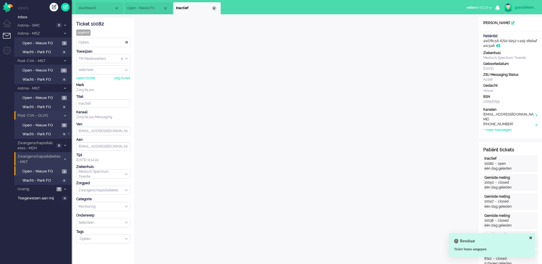
click at [214, 8] on div "Close tab" at bounding box center [214, 8] width 5 height 5
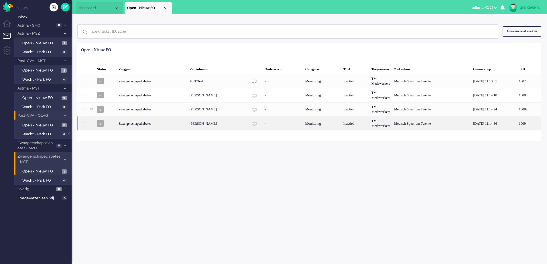
click at [266, 127] on div "-" at bounding box center [283, 124] width 41 height 14
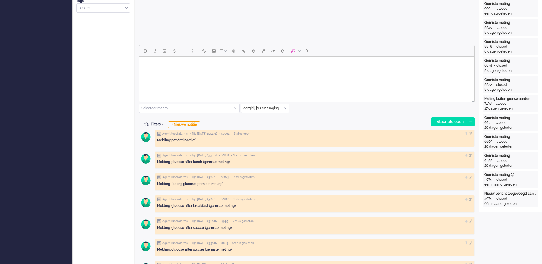
scroll to position [232, 0]
click at [183, 62] on body "Rich Text Area. Press ALT-0 for help." at bounding box center [307, 63] width 330 height 10
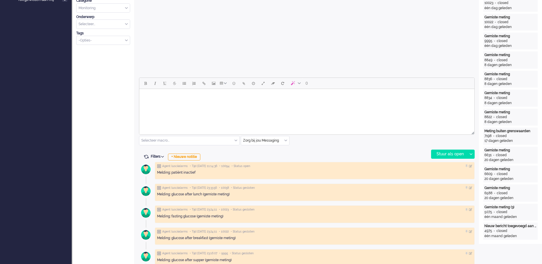
scroll to position [215, 0]
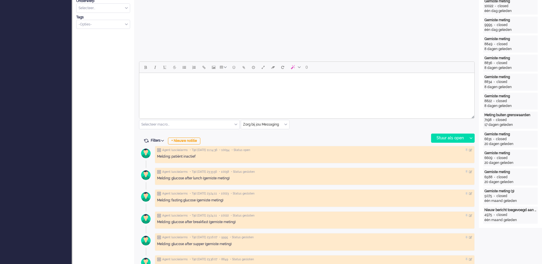
click at [221, 79] on body "Rich Text Area. Press ALT-0 for help." at bounding box center [307, 80] width 330 height 10
paste body "Rich Text Area. Press ALT-0 for help."
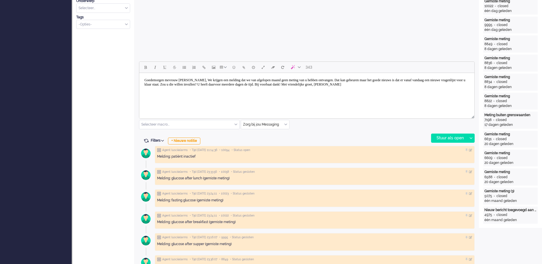
click at [195, 82] on body "Goedemorgen mevrouw [PERSON_NAME], We krijgen een melding dat we van afgelopen …" at bounding box center [307, 82] width 330 height 14
click at [203, 81] on body "Goedemorgen [PERSON_NAME], We krijgen een melding dat we van afgelopen maand ge…" at bounding box center [307, 82] width 330 height 14
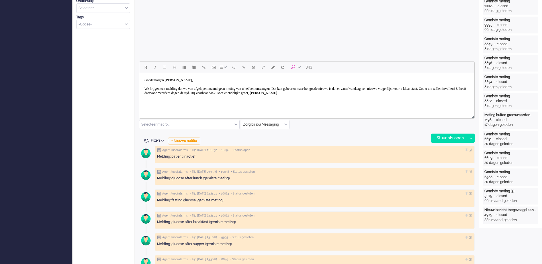
click at [229, 86] on body "Goedemorgen [PERSON_NAME], We krijgen een melding dat we van afgelopen maand ge…" at bounding box center [307, 86] width 330 height 23
click at [230, 87] on body "Goedemorgen [PERSON_NAME], We krijgen een melding dat we van afgelopen maand ge…" at bounding box center [307, 86] width 330 height 23
click at [242, 89] on body "Goedemorgen [PERSON_NAME], We krijgen een melding dat we van afgelopen week gee…" at bounding box center [307, 86] width 330 height 23
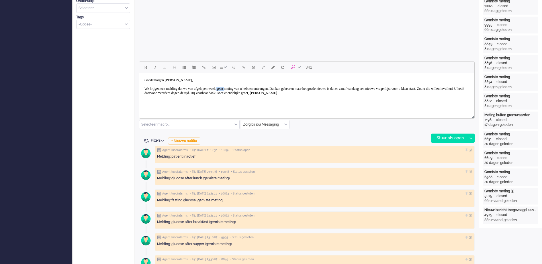
click at [242, 89] on body "Goedemorgen [PERSON_NAME], We krijgen een melding dat we van afgelopen week gee…" at bounding box center [307, 86] width 330 height 23
click at [267, 88] on body "Goedemorgen [PERSON_NAME], We krijgen een melding dat we van afgelopen week de …" at bounding box center [307, 86] width 330 height 23
click at [431, 89] on body "Goedemorgen [PERSON_NAME], We krijgen een melding dat we van afgelopen week de …" at bounding box center [307, 86] width 330 height 23
click at [195, 93] on body "Goedemorgen [PERSON_NAME], We krijgen een melding dat we van afgelopen week de …" at bounding box center [307, 86] width 330 height 23
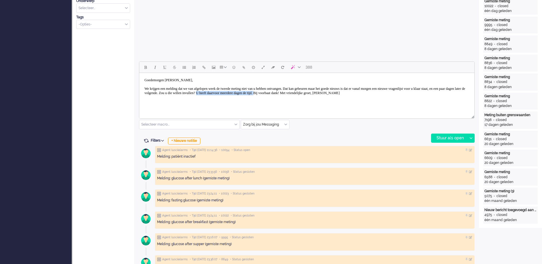
drag, startPoint x: 307, startPoint y: 93, endPoint x: 382, endPoint y: 93, distance: 75.1
click at [382, 93] on body "Goedemorgen [PERSON_NAME], We krijgen een melding dat we van afgelopen week de …" at bounding box center [307, 86] width 330 height 23
click at [280, 95] on body "Goedemorgen [PERSON_NAME], We krijgen een melding dat we van afgelopen week de …" at bounding box center [307, 86] width 330 height 23
click at [351, 95] on body "Goedemorgen [PERSON_NAME], We krijgen een melding dat we van afgelopen week de …" at bounding box center [307, 86] width 330 height 23
click at [185, 101] on body "Goedemorgen [PERSON_NAME], We krijgen een melding dat we van afgelopen week de …" at bounding box center [307, 91] width 330 height 32
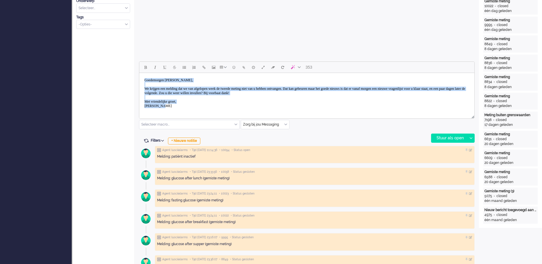
drag, startPoint x: 162, startPoint y: 106, endPoint x: 275, endPoint y: 153, distance: 122.7
click at [139, 79] on html "Goedemorgen [PERSON_NAME], We krijgen een melding dat we van afgelopen week de …" at bounding box center [306, 93] width 335 height 40
copy body "Goedemorgen [PERSON_NAME], We krijgen een melding dat we van afgelopen week de …"
click at [424, 99] on body "Goedemorgen [PERSON_NAME], We krijgen een melding dat we van afgelopen week de …" at bounding box center [307, 93] width 330 height 36
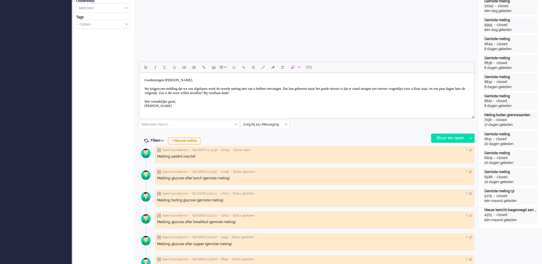
click at [154, 93] on body "Goedemorgen [PERSON_NAME], We krijgen een melding dat we van afgelopen week de …" at bounding box center [307, 93] width 330 height 36
click at [456, 89] on body "Goedemorgen [PERSON_NAME], We krijgen een melding dat we van afgelopen week de …" at bounding box center [307, 93] width 330 height 36
click at [247, 92] on body "Goedemorgen [PERSON_NAME], We krijgen een melding dat we van afgelopen week de …" at bounding box center [307, 93] width 330 height 36
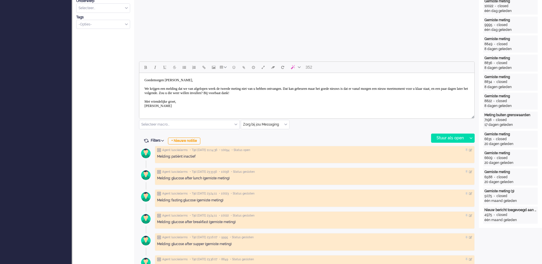
click at [317, 93] on body "Goedemorgen [PERSON_NAME], We krijgen een melding dat we van afgelopen week de …" at bounding box center [307, 93] width 330 height 36
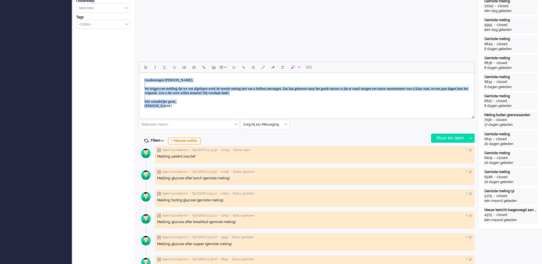
drag, startPoint x: 163, startPoint y: 105, endPoint x: 141, endPoint y: 78, distance: 34.6
click at [141, 78] on html "Goedemorgen [PERSON_NAME], We krijgen een melding dat we van afgelopen week de …" at bounding box center [306, 93] width 335 height 40
copy body "Goedemorgen [PERSON_NAME], We krijgen een melding dat we van afgelopen week de …"
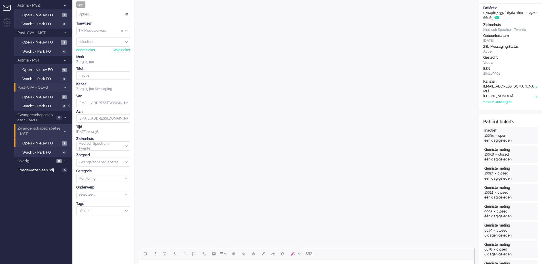
scroll to position [179, 0]
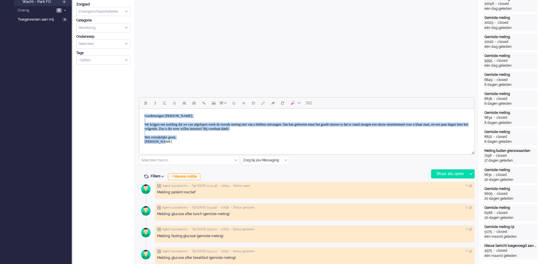
click at [396, 134] on body "Goedemorgen [PERSON_NAME], We krijgen een melding dat we van afgelopen week de …" at bounding box center [307, 129] width 330 height 36
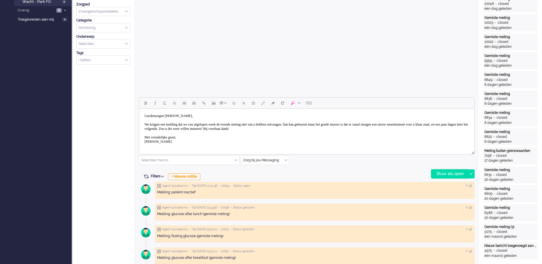
click at [458, 173] on div "Stuur als open" at bounding box center [449, 174] width 36 height 9
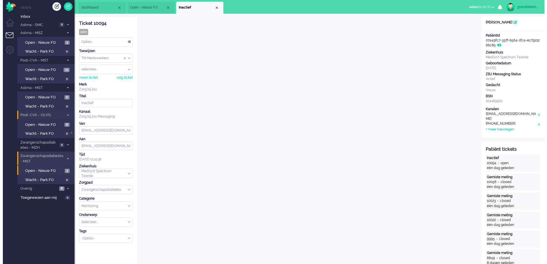
scroll to position [0, 0]
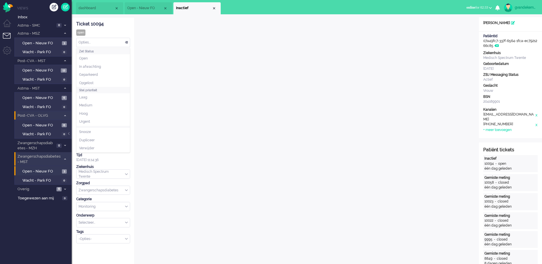
click at [126, 41] on div "Opties..." at bounding box center [102, 42] width 53 height 9
click at [92, 81] on span "Opgelost" at bounding box center [86, 83] width 14 height 5
click at [214, 9] on div "Close tab" at bounding box center [214, 8] width 5 height 5
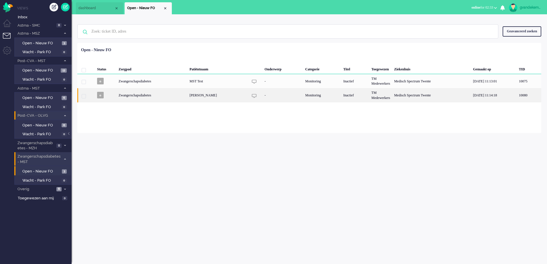
click at [251, 97] on div "10080" at bounding box center [255, 95] width 14 height 14
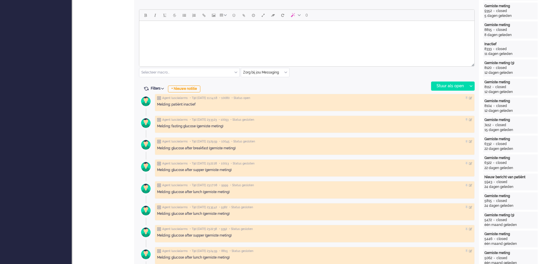
scroll to position [268, 0]
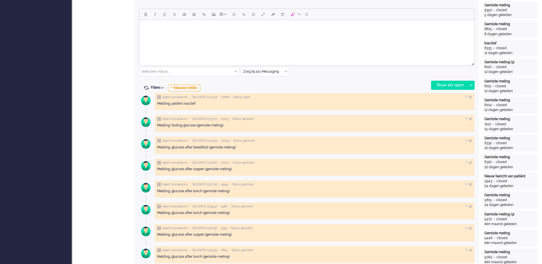
click at [166, 23] on body "Rich Text Area. Press ALT-0 for help." at bounding box center [307, 27] width 330 height 10
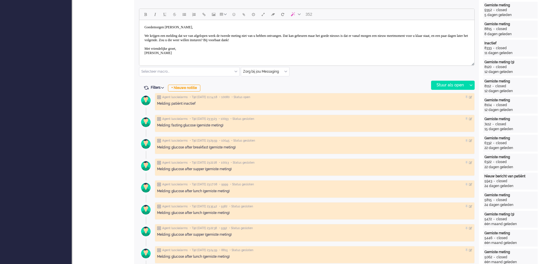
click at [190, 28] on body "Goedemorgen [PERSON_NAME], We krijgen een melding dat we van afgelopen week de …" at bounding box center [307, 40] width 330 height 36
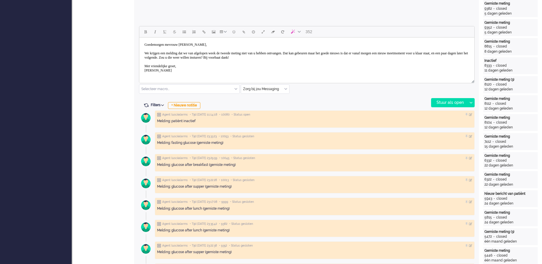
scroll to position [251, 0]
click at [461, 102] on div "Stuur als open" at bounding box center [449, 102] width 36 height 9
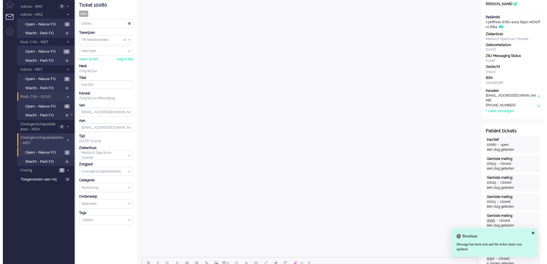
scroll to position [0, 0]
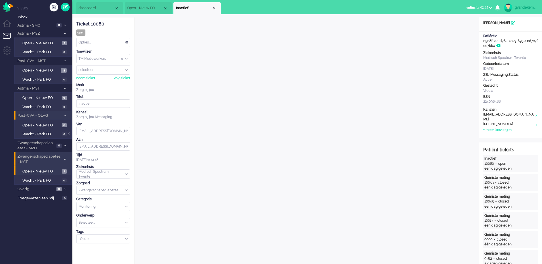
click at [128, 42] on div "Opties..." at bounding box center [102, 42] width 53 height 9
click at [84, 82] on span "Opgelost" at bounding box center [86, 83] width 14 height 5
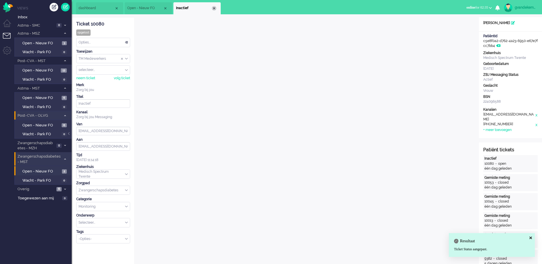
click at [214, 7] on div "Close tab" at bounding box center [214, 8] width 5 height 5
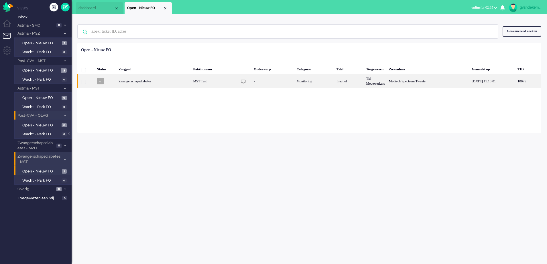
click at [340, 84] on div "Inactief" at bounding box center [350, 81] width 30 height 14
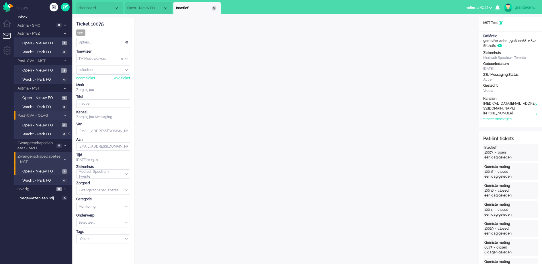
click at [215, 9] on div "Close tab" at bounding box center [214, 8] width 5 height 5
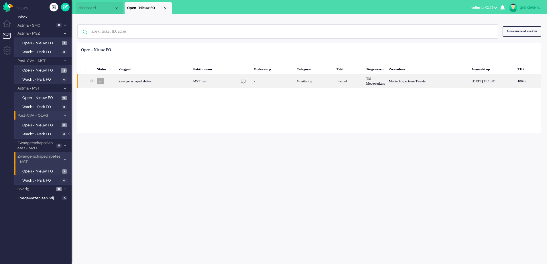
click at [140, 79] on div "Zwangerschapsdiabetes" at bounding box center [154, 81] width 75 height 14
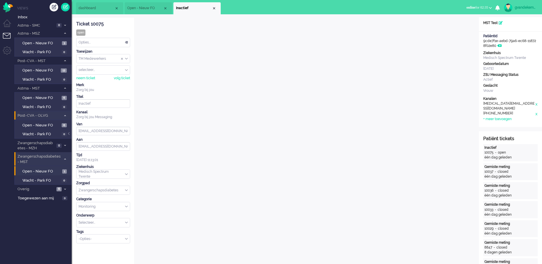
click at [127, 41] on div "Opties..." at bounding box center [102, 42] width 53 height 9
click at [89, 83] on span "Opgelost" at bounding box center [86, 83] width 14 height 5
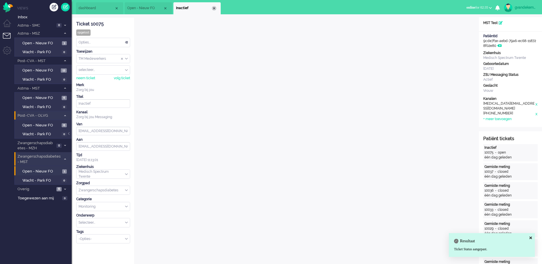
click at [213, 8] on div "Close tab" at bounding box center [214, 8] width 5 height 5
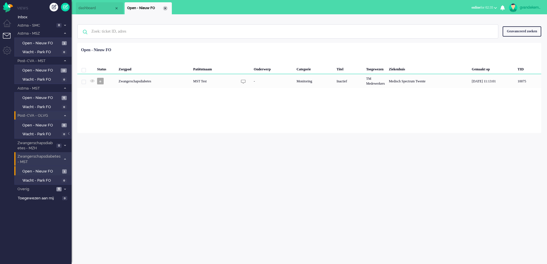
click at [165, 6] on div "Close tab" at bounding box center [165, 8] width 5 height 5
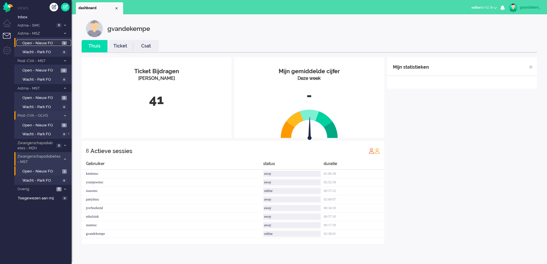
click at [53, 43] on span "Open - Nieuw FO" at bounding box center [41, 43] width 38 height 5
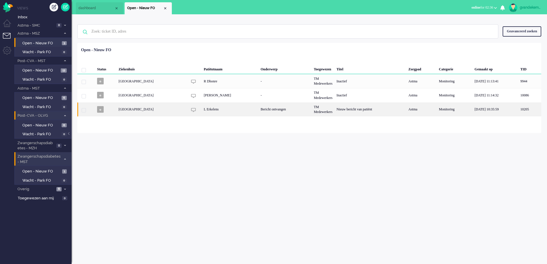
click at [276, 113] on div "Bericht ontvangen" at bounding box center [285, 110] width 53 height 14
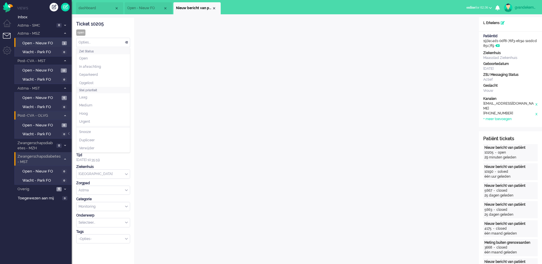
click at [127, 42] on div "Opties..." at bounding box center [102, 42] width 53 height 9
click at [92, 80] on li "Opgelost" at bounding box center [102, 83] width 53 height 8
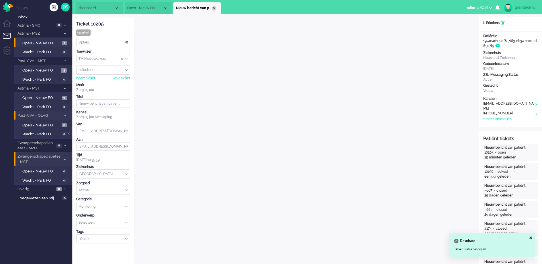
click at [213, 8] on div "Close tab" at bounding box center [214, 8] width 5 height 5
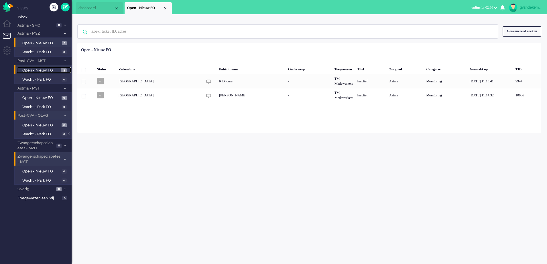
click at [31, 68] on span "Open - Nieuw FO" at bounding box center [40, 70] width 37 height 5
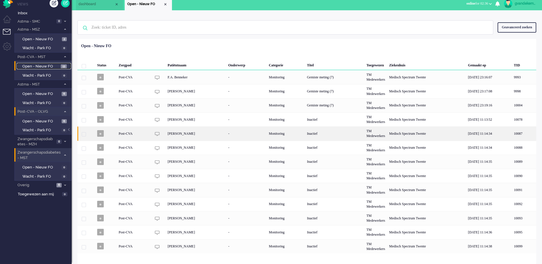
scroll to position [5, 0]
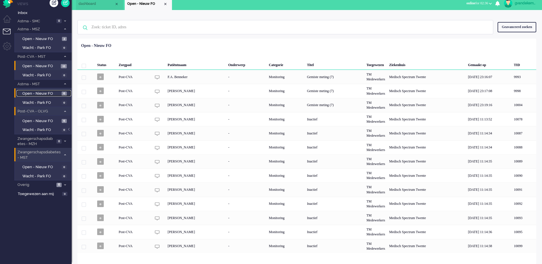
click at [57, 91] on span "Open - Nieuw FO" at bounding box center [41, 93] width 38 height 5
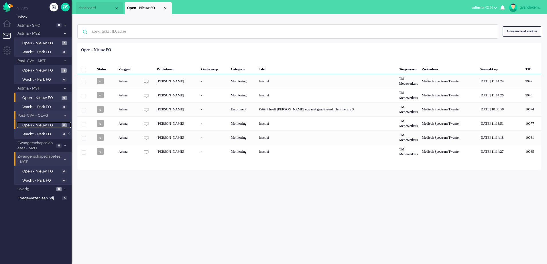
click at [60, 125] on span "Open - Nieuw FO" at bounding box center [41, 125] width 38 height 5
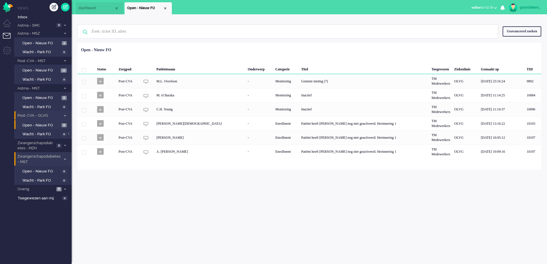
click at [65, 159] on icon at bounding box center [65, 159] width 2 height 2
click at [48, 96] on span "Open - Nieuw FO" at bounding box center [41, 97] width 38 height 5
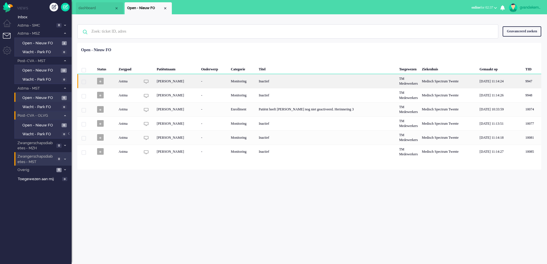
click at [276, 79] on div "Inactief" at bounding box center [327, 81] width 140 height 14
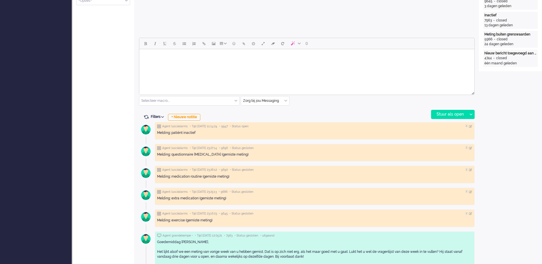
scroll to position [251, 0]
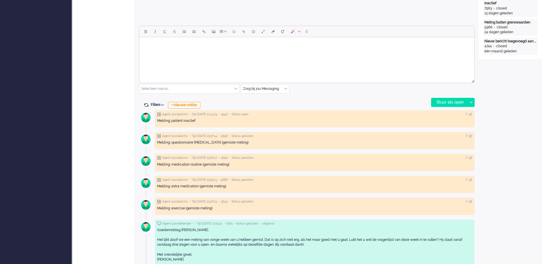
click at [178, 46] on body "Rich Text Area. Press ALT-0 for help." at bounding box center [307, 45] width 330 height 10
paste body "Rich Text Area. Press ALT-0 for help."
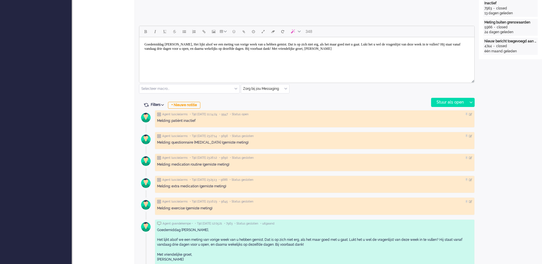
click at [168, 44] on body "Goedemiddag [PERSON_NAME], Het lijkt alsof we een meting van vorige week van u …" at bounding box center [307, 47] width 330 height 14
click at [201, 46] on body "Goedemorgen [PERSON_NAME], Het lijkt alsof we een meting van vorige week van u …" at bounding box center [307, 47] width 330 height 14
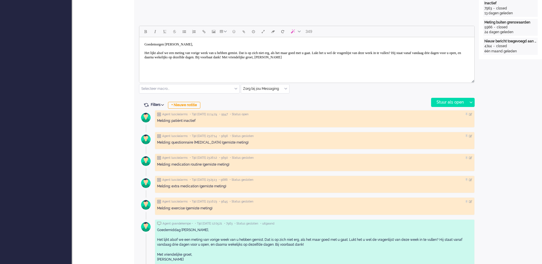
click at [170, 57] on body "Goedemorgen [PERSON_NAME], Het lijkt alsof we een meting van vorige week van u …" at bounding box center [307, 51] width 330 height 23
click at [325, 58] on body "Goedemorgen [PERSON_NAME], Het lijkt alsof we een meting van vorige week van u …" at bounding box center [307, 51] width 330 height 23
click at [185, 64] on body "Goedemorgen [PERSON_NAME], Het lijkt alsof we een meting van vorige week van u …" at bounding box center [307, 56] width 330 height 32
click at [184, 64] on body "Goedemorgen [PERSON_NAME], Het lijkt alsof we een meting van vorige week van u …" at bounding box center [307, 56] width 330 height 32
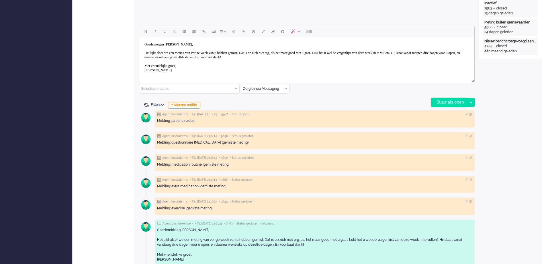
click at [462, 101] on div "Stuur als open" at bounding box center [449, 102] width 36 height 9
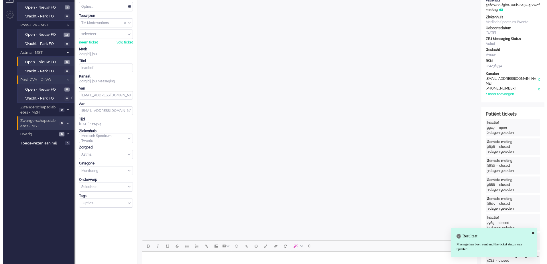
scroll to position [0, 0]
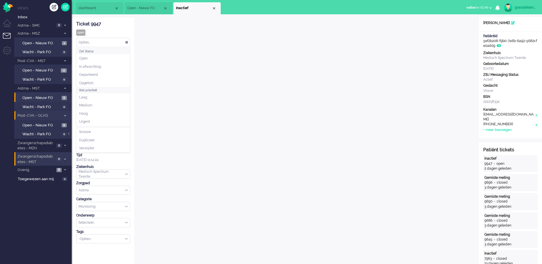
click at [126, 42] on div "Opties..." at bounding box center [102, 42] width 53 height 9
click at [101, 82] on li "Opgelost" at bounding box center [102, 83] width 53 height 8
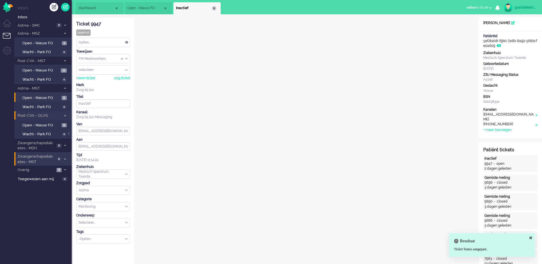
click at [214, 9] on div "Close tab" at bounding box center [214, 8] width 5 height 5
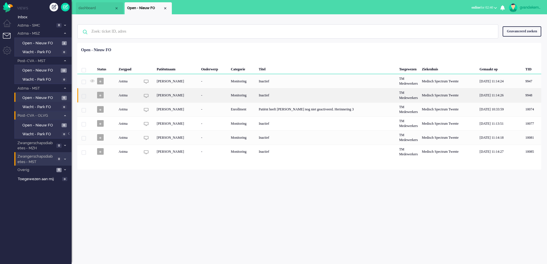
click at [257, 96] on div "Monitoring" at bounding box center [243, 95] width 28 height 14
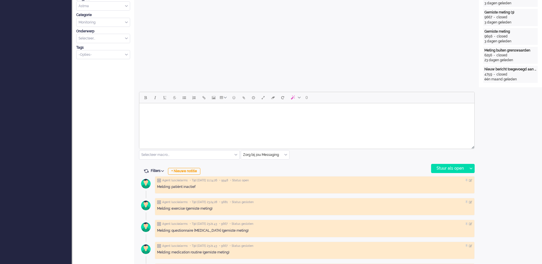
scroll to position [215, 0]
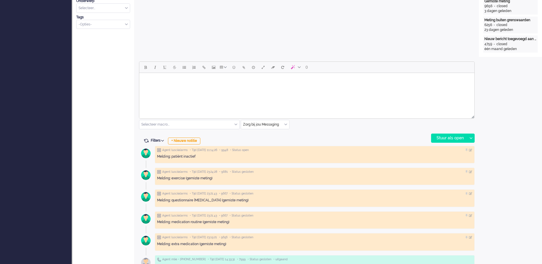
click at [184, 74] on html at bounding box center [306, 80] width 335 height 15
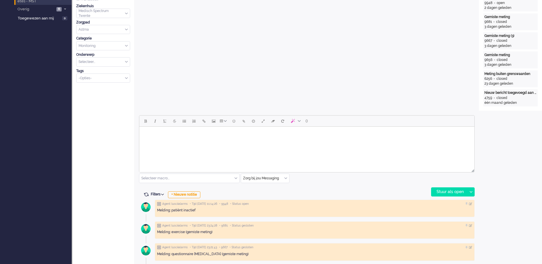
scroll to position [179, 0]
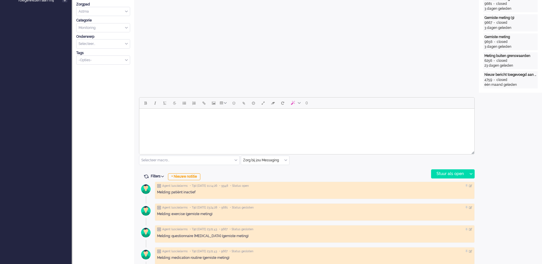
click at [211, 118] on body "Rich Text Area. Press ALT-0 for help." at bounding box center [307, 116] width 330 height 10
paste body "Rich Text Area. Press ALT-0 for help."
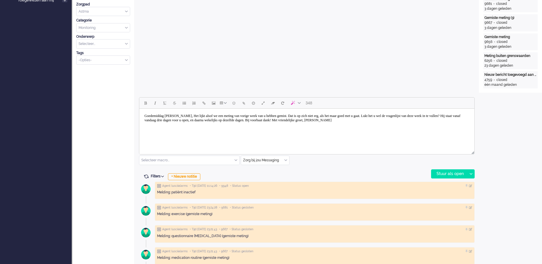
click at [195, 116] on body "Goedemiddag [PERSON_NAME], Het lijkt alsof we een meting van vorige week van u …" at bounding box center [307, 118] width 330 height 14
click at [168, 116] on body "Goedemiddag mevrouw [PERSON_NAME], Het lijkt alsof we een meting van vorige wee…" at bounding box center [307, 118] width 330 height 14
click at [204, 116] on body "Goedemorgen mevrouw [PERSON_NAME], Het lijkt alsof we een meting van vorige wee…" at bounding box center [307, 118] width 330 height 14
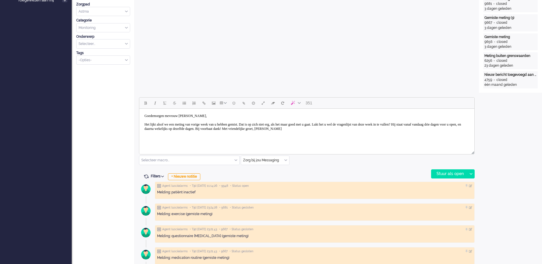
click at [327, 129] on body "Goedemorgen mevrouw [PERSON_NAME], Het lijkt alsof we een meting van vorige wee…" at bounding box center [307, 122] width 330 height 23
click at [185, 138] on body "Goedemorgen mevrouw [PERSON_NAME], Het lijkt alsof we een meting van vorige wee…" at bounding box center [307, 127] width 330 height 32
click at [461, 171] on div "Stuur als open" at bounding box center [449, 174] width 36 height 9
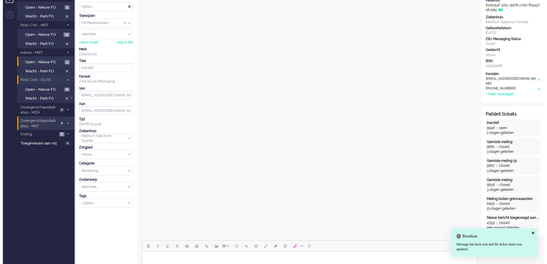
scroll to position [0, 0]
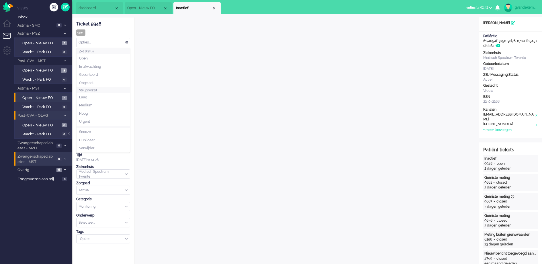
click at [127, 42] on div "Opties..." at bounding box center [102, 42] width 53 height 9
click at [95, 81] on li "Opgelost" at bounding box center [102, 83] width 53 height 8
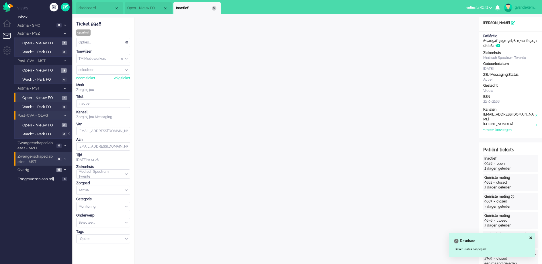
click at [214, 8] on div "Close tab" at bounding box center [214, 8] width 5 height 5
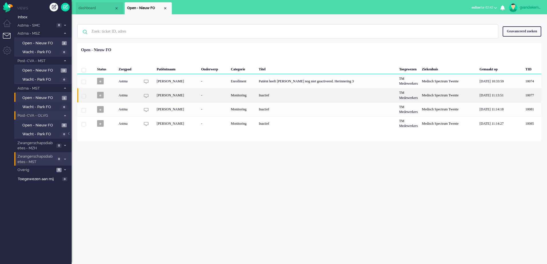
click at [290, 95] on div "Inactief" at bounding box center [327, 95] width 140 height 14
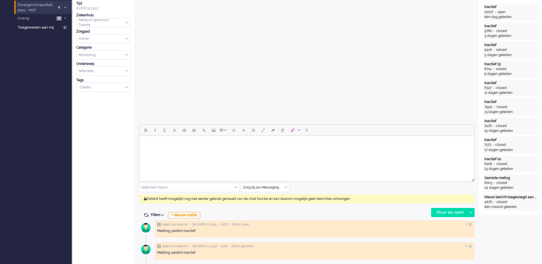
scroll to position [17, 0]
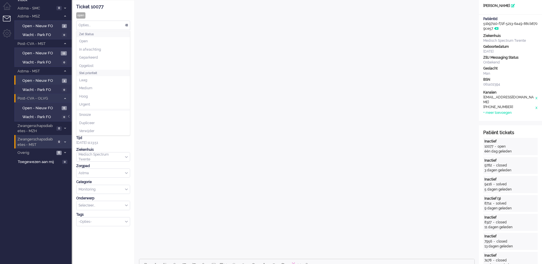
click at [126, 23] on div "Opties..." at bounding box center [102, 25] width 53 height 9
click at [98, 65] on li "Opgelost" at bounding box center [102, 66] width 53 height 8
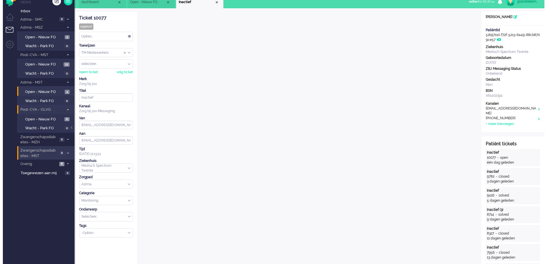
scroll to position [0, 0]
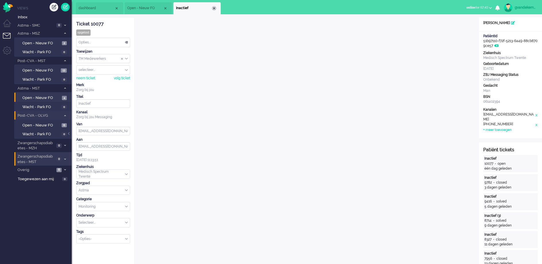
click at [213, 8] on div "Close tab" at bounding box center [214, 8] width 5 height 5
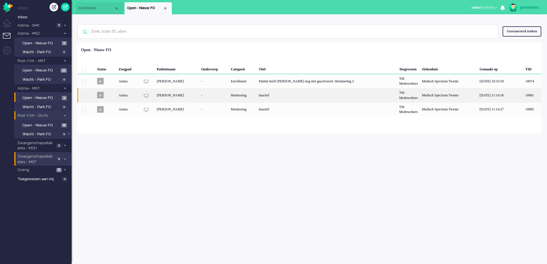
click at [368, 93] on div "Inactief" at bounding box center [327, 95] width 140 height 14
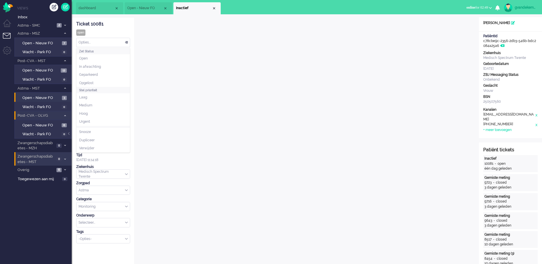
click at [127, 42] on div "Opties..." at bounding box center [102, 42] width 53 height 9
click at [104, 81] on li "Opgelost" at bounding box center [102, 83] width 53 height 8
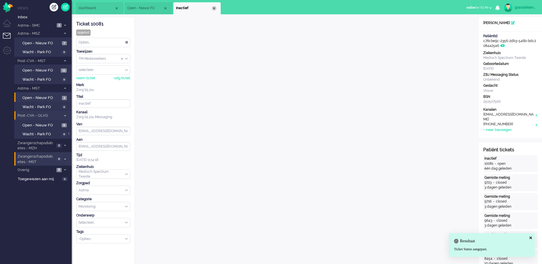
click at [213, 7] on div "Close tab" at bounding box center [214, 8] width 5 height 5
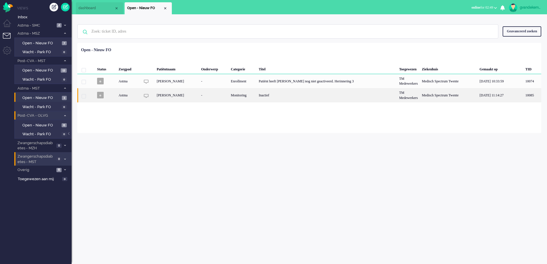
click at [326, 96] on div "Inactief" at bounding box center [327, 95] width 140 height 14
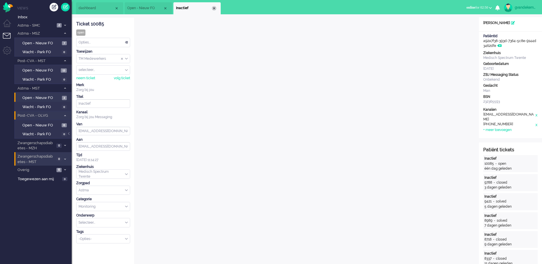
click at [214, 9] on div "Close tab" at bounding box center [214, 8] width 5 height 5
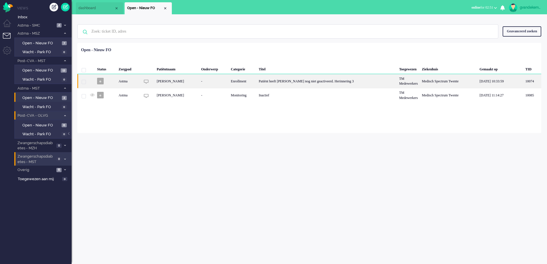
click at [251, 83] on div "Enrollment" at bounding box center [243, 81] width 28 height 14
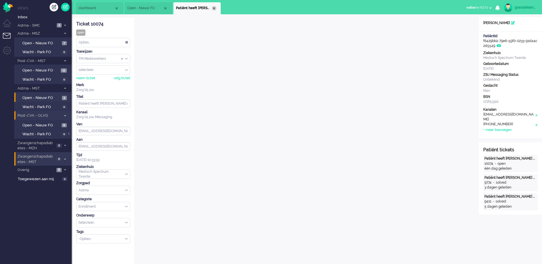
click at [215, 8] on div "Close tab" at bounding box center [214, 8] width 5 height 5
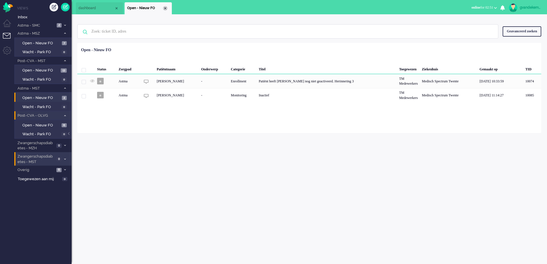
click at [164, 8] on div "Close tab" at bounding box center [165, 8] width 5 height 5
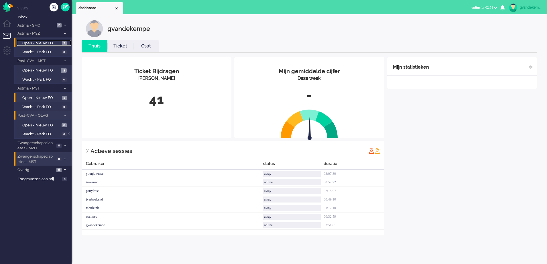
click at [46, 41] on span "Open - Nieuw FO" at bounding box center [41, 43] width 38 height 5
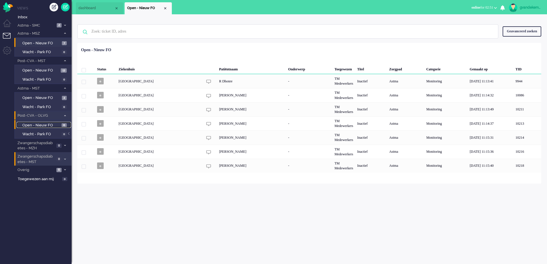
click at [49, 126] on span "Open - Nieuw FO" at bounding box center [41, 125] width 38 height 5
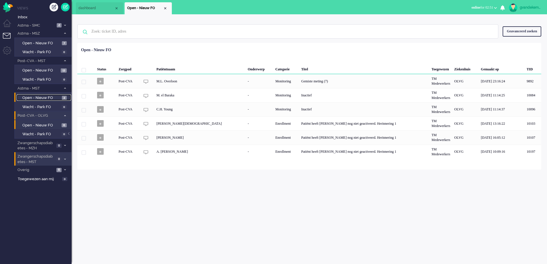
click at [52, 97] on span "Open - Nieuw FO" at bounding box center [41, 97] width 38 height 5
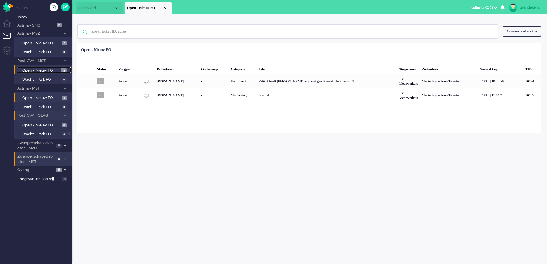
click at [47, 70] on span "Open - Nieuw FO" at bounding box center [40, 70] width 37 height 5
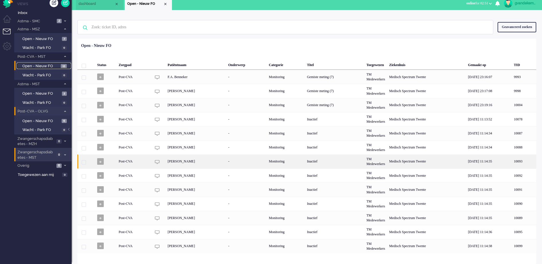
scroll to position [5, 0]
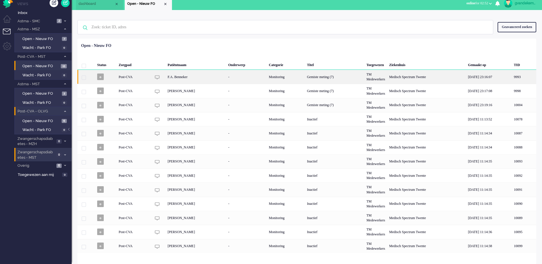
click at [308, 75] on div "Gemiste meting (7)" at bounding box center [335, 77] width 60 height 14
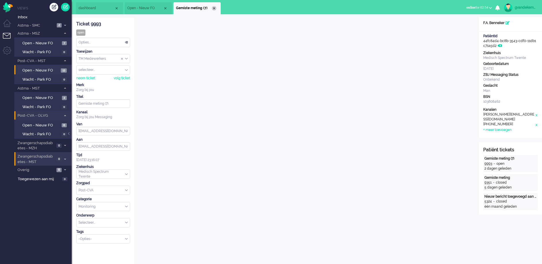
click at [214, 8] on div "Close tab" at bounding box center [214, 8] width 5 height 5
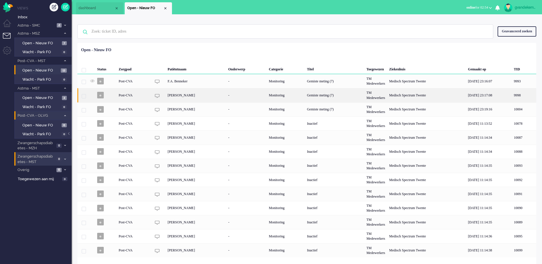
click at [327, 94] on div "Gemiste meting (7)" at bounding box center [335, 95] width 60 height 14
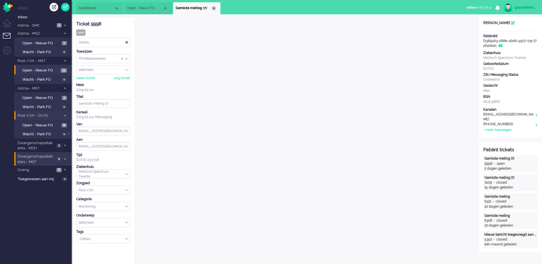
click at [214, 7] on div "Close tab" at bounding box center [213, 8] width 5 height 5
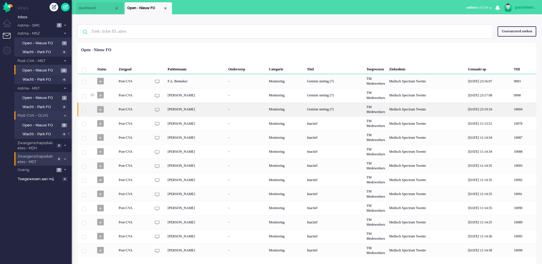
click at [272, 110] on div "Monitoring" at bounding box center [286, 110] width 38 height 14
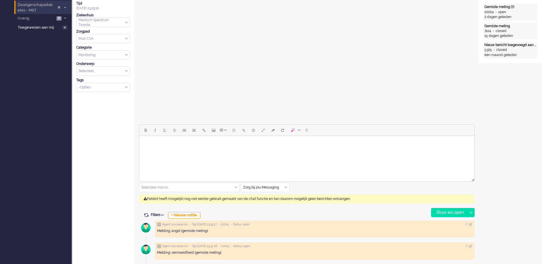
scroll to position [17, 0]
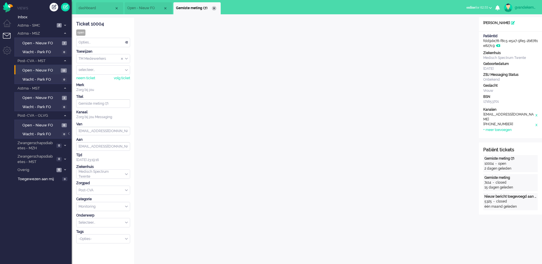
click at [214, 8] on div "Close tab" at bounding box center [214, 8] width 5 height 5
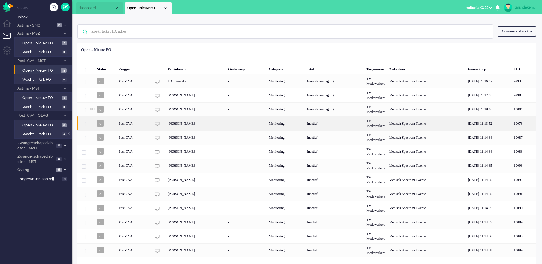
click at [262, 126] on div "-" at bounding box center [246, 124] width 41 height 14
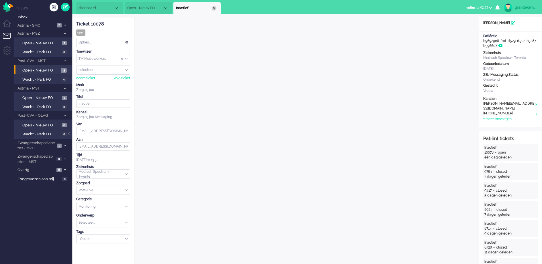
click at [212, 8] on div "Close tab" at bounding box center [214, 8] width 5 height 5
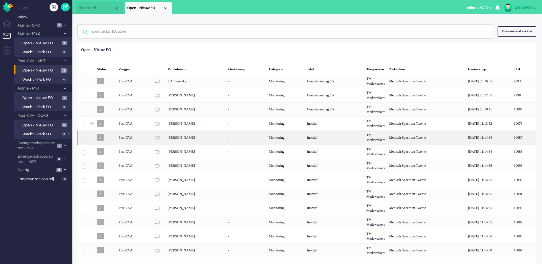
click at [200, 138] on div "[PERSON_NAME]" at bounding box center [196, 138] width 60 height 14
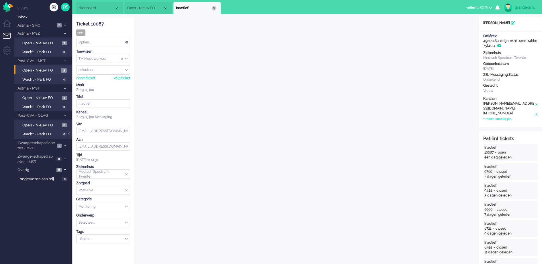
click at [214, 7] on div "Close tab" at bounding box center [214, 8] width 5 height 5
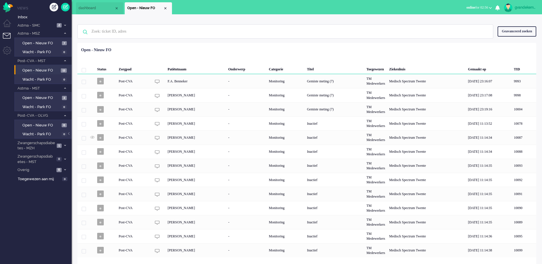
click at [164, 6] on div "Close tab" at bounding box center [165, 8] width 5 height 5
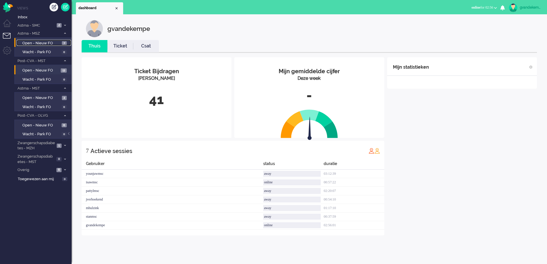
click at [52, 43] on span "Open - Nieuw FO" at bounding box center [41, 43] width 38 height 5
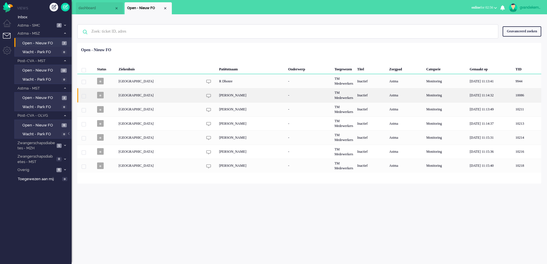
click at [407, 96] on div "Astma" at bounding box center [405, 95] width 37 height 14
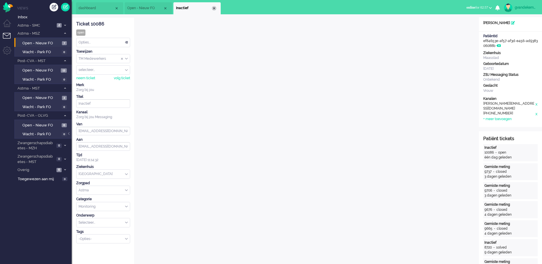
click at [214, 9] on div "Close tab" at bounding box center [214, 8] width 5 height 5
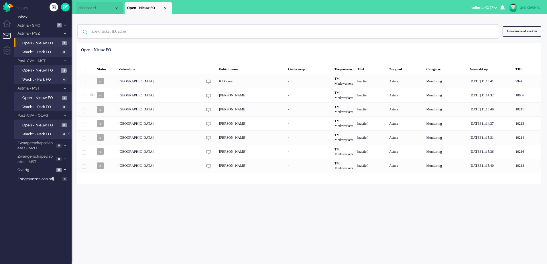
click at [451, 203] on div "gvandekempe Thuis Ticket Csat Mijn gemiddelde cijfer Deze week - Ticket Bijdrag…" at bounding box center [310, 139] width 476 height 250
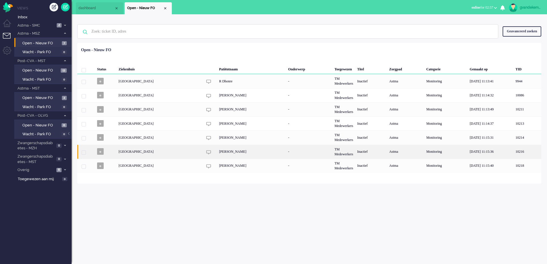
click at [387, 150] on div "Inactief" at bounding box center [371, 152] width 32 height 14
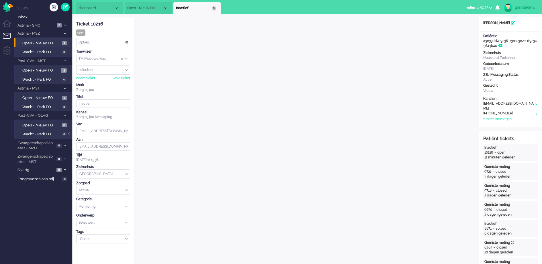
click at [213, 7] on div "Close tab" at bounding box center [214, 8] width 5 height 5
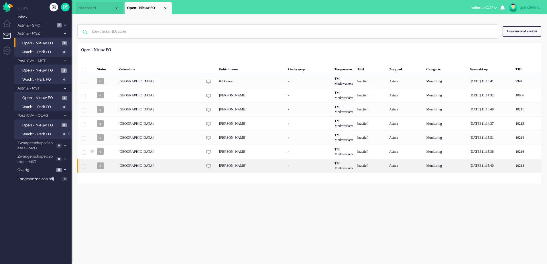
click at [239, 166] on div "[PERSON_NAME]" at bounding box center [251, 166] width 69 height 14
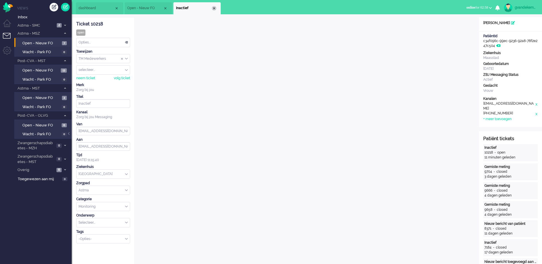
click at [214, 6] on div "Close tab" at bounding box center [214, 8] width 5 height 5
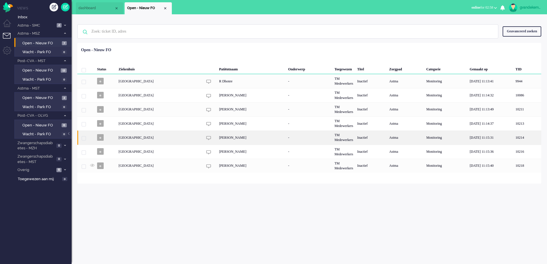
click at [248, 137] on div "[PERSON_NAME]" at bounding box center [251, 138] width 69 height 14
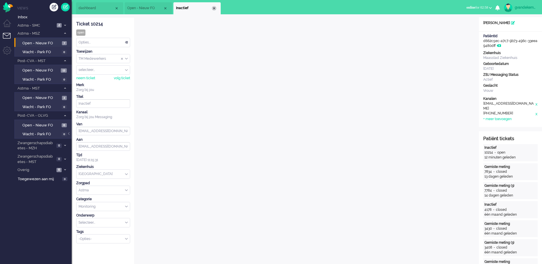
click at [213, 8] on div "Close tab" at bounding box center [214, 8] width 5 height 5
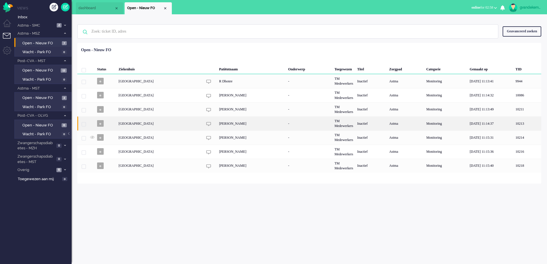
click at [255, 122] on div "[PERSON_NAME]" at bounding box center [251, 124] width 69 height 14
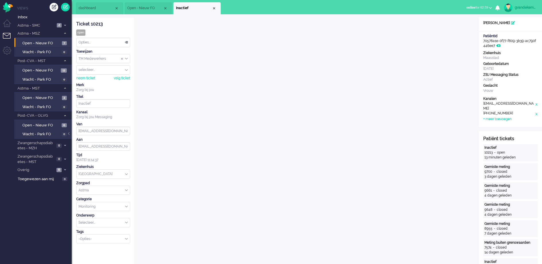
click at [213, 6] on div "Close tab" at bounding box center [214, 8] width 5 height 5
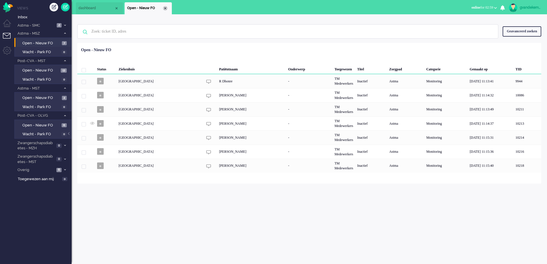
click at [166, 7] on div "Close tab" at bounding box center [165, 8] width 5 height 5
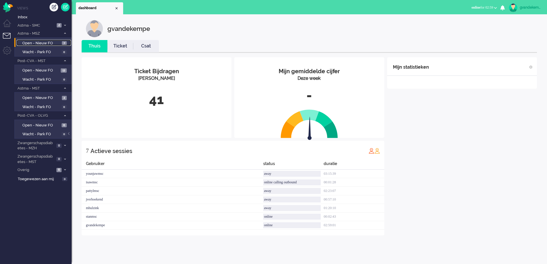
click at [48, 40] on link "Open - Nieuw FO 7" at bounding box center [44, 43] width 54 height 6
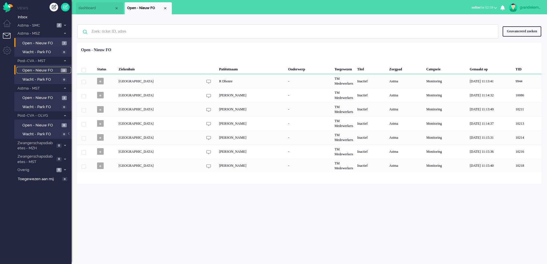
click at [49, 71] on span "Open - Nieuw FO" at bounding box center [40, 70] width 37 height 5
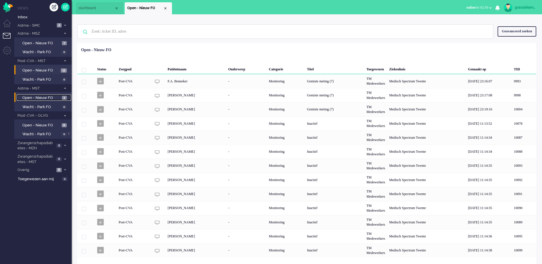
click at [44, 96] on span "Open - Nieuw FO" at bounding box center [41, 97] width 38 height 5
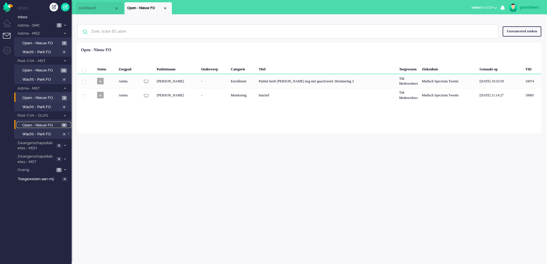
click at [49, 123] on span "Open - Nieuw FO" at bounding box center [41, 125] width 38 height 5
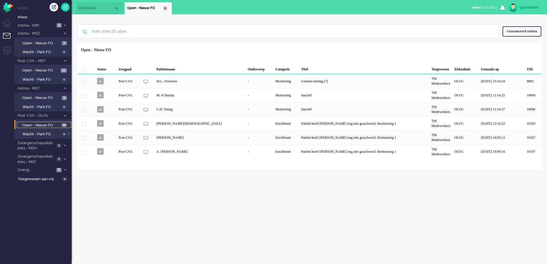
click at [165, 7] on div "Close tab" at bounding box center [165, 8] width 5 height 5
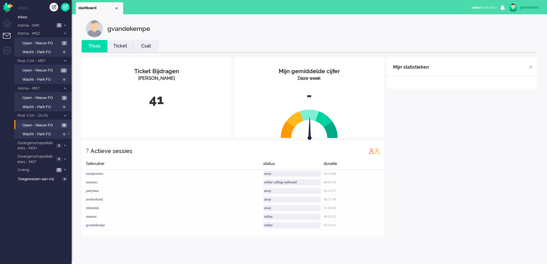
click at [498, 186] on div "Mijn statistieken + Statistieken toevoegen Bel tijd (gemiddelde dag) Wrapup tij…" at bounding box center [462, 146] width 150 height 178
click at [40, 43] on span "Open - Nieuw FO" at bounding box center [41, 43] width 38 height 5
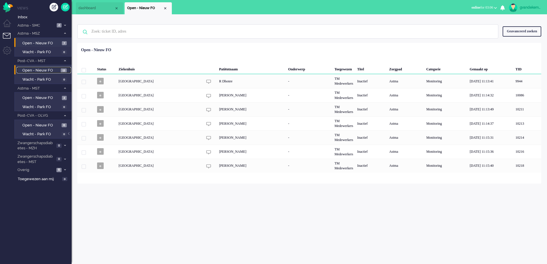
click at [50, 69] on span "Open - Nieuw FO" at bounding box center [40, 70] width 37 height 5
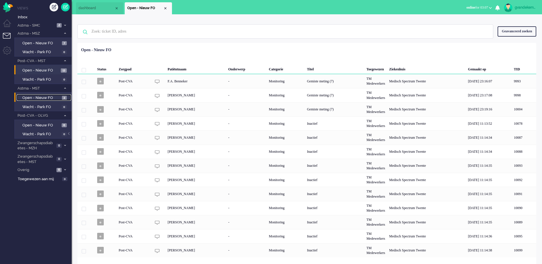
click at [50, 97] on span "Open - Nieuw FO" at bounding box center [41, 97] width 38 height 5
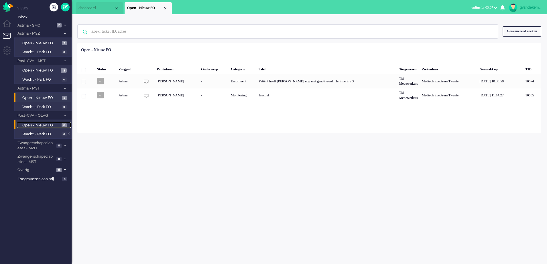
click at [50, 124] on span "Open - Nieuw FO" at bounding box center [41, 125] width 38 height 5
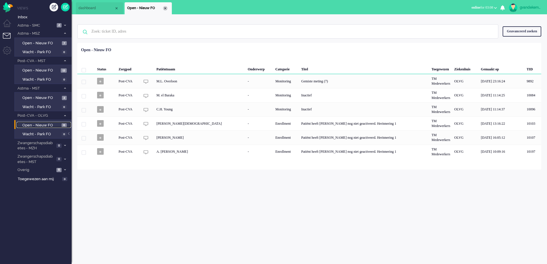
click at [166, 9] on div "Close tab" at bounding box center [165, 8] width 5 height 5
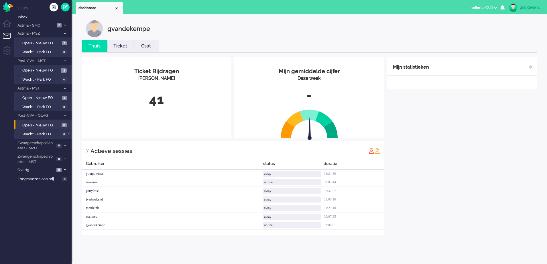
click at [468, 158] on div "Mijn statistieken + Statistieken toevoegen Bel tijd (gemiddelde dag) Wrapup tij…" at bounding box center [462, 146] width 150 height 178
click at [53, 97] on span "Open - Nieuw FO" at bounding box center [41, 97] width 38 height 5
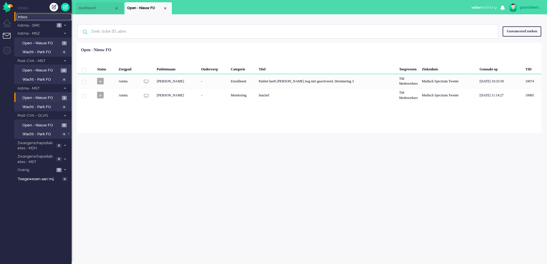
click at [25, 17] on span "Inbox" at bounding box center [45, 17] width 54 height 5
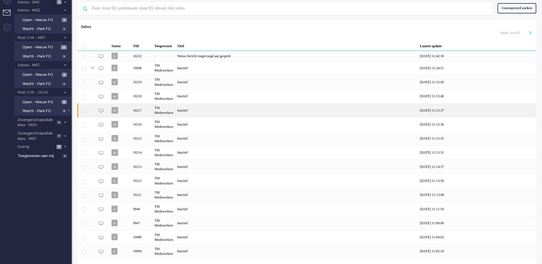
scroll to position [38, 0]
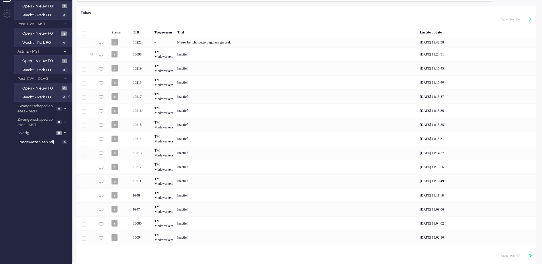
click at [529, 255] on icon "Next" at bounding box center [530, 256] width 3 height 4
type input "2"
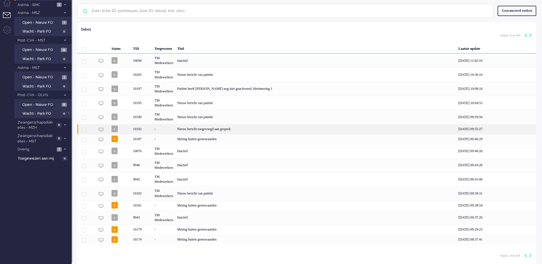
click at [222, 130] on div "Nieuw bericht toegevoegd aan gesprek" at bounding box center [315, 129] width 281 height 10
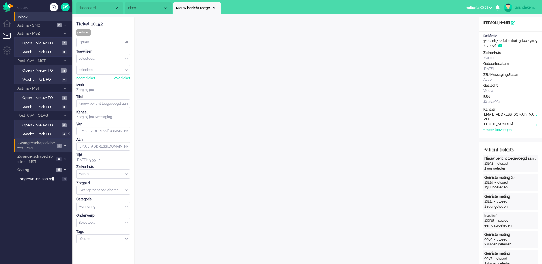
click at [56, 146] on li "Zwangerschapsdiabetes - MZH 1" at bounding box center [42, 145] width 57 height 13
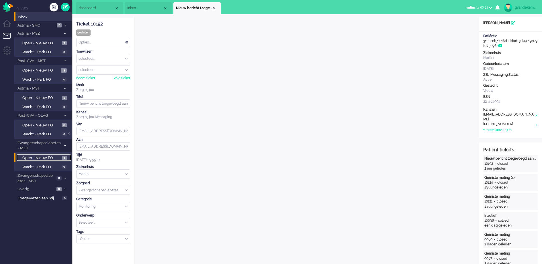
click at [52, 157] on span "Open - Nieuw FO" at bounding box center [41, 158] width 38 height 5
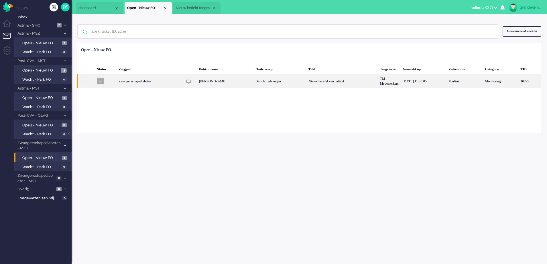
click at [331, 81] on div "Nieuw bericht van patiënt" at bounding box center [343, 81] width 72 height 14
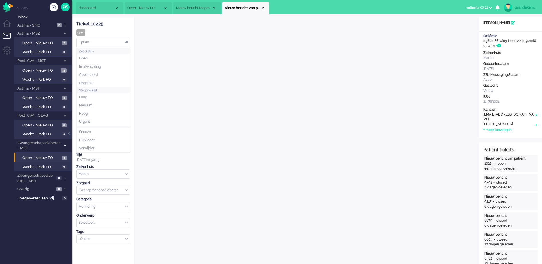
click at [127, 43] on div "Opties..." at bounding box center [102, 42] width 53 height 9
click at [104, 82] on li "Opgelost" at bounding box center [102, 83] width 53 height 8
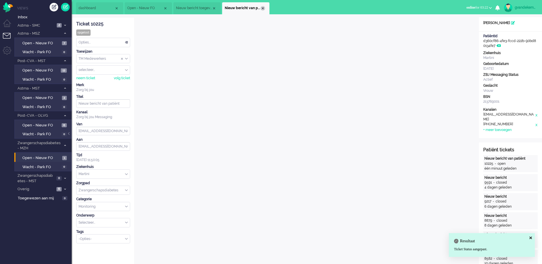
click at [263, 7] on div "Close tab" at bounding box center [262, 8] width 5 height 5
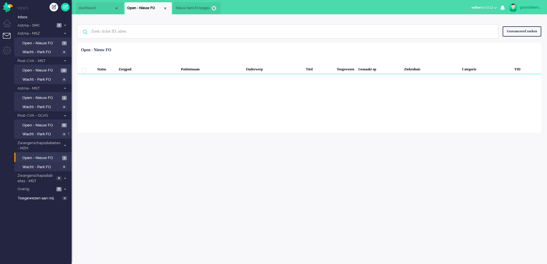
click at [213, 8] on div "Close tab" at bounding box center [214, 8] width 5 height 5
click at [165, 7] on div "Close tab" at bounding box center [165, 8] width 5 height 5
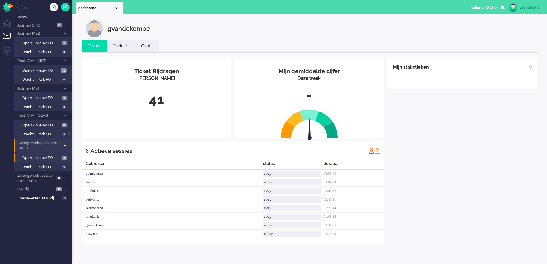
click at [65, 145] on icon at bounding box center [65, 146] width 2 height 2
click at [437, 148] on div "Mijn statistieken + Statistieken toevoegen Bel tijd (gemiddelde dag) Wrapup tij…" at bounding box center [462, 150] width 150 height 187
